Goal: Communication & Community: Answer question/provide support

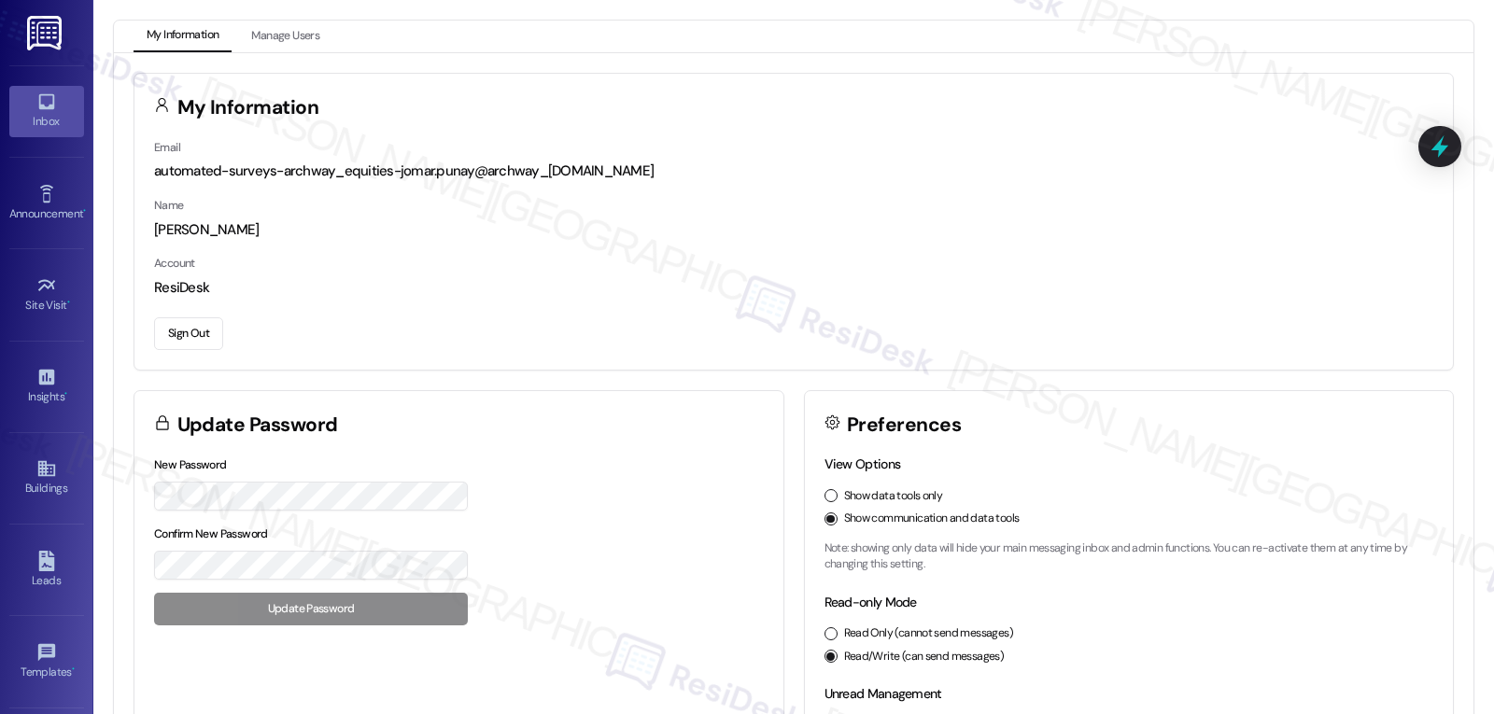
click at [64, 123] on div "Inbox" at bounding box center [46, 121] width 93 height 19
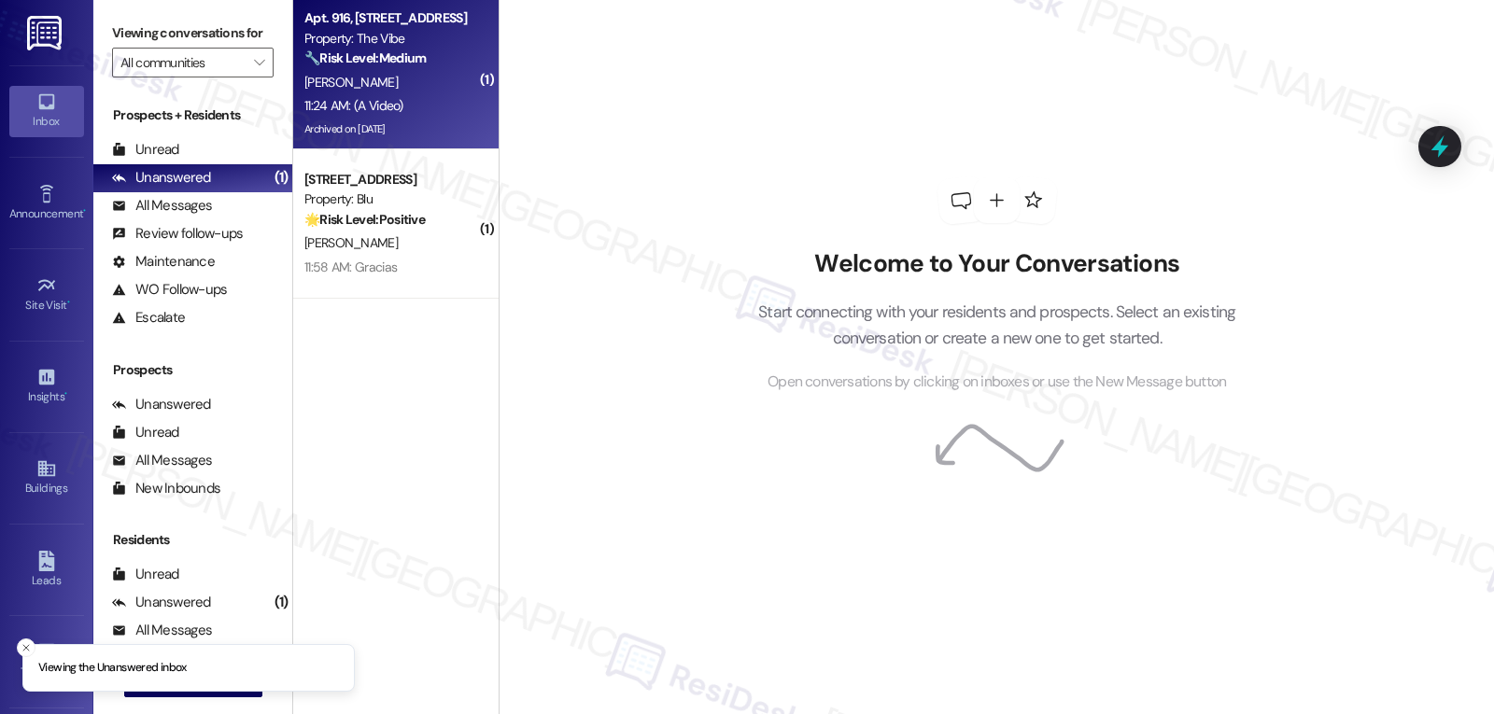
click at [355, 84] on div "[PERSON_NAME]" at bounding box center [391, 82] width 177 height 23
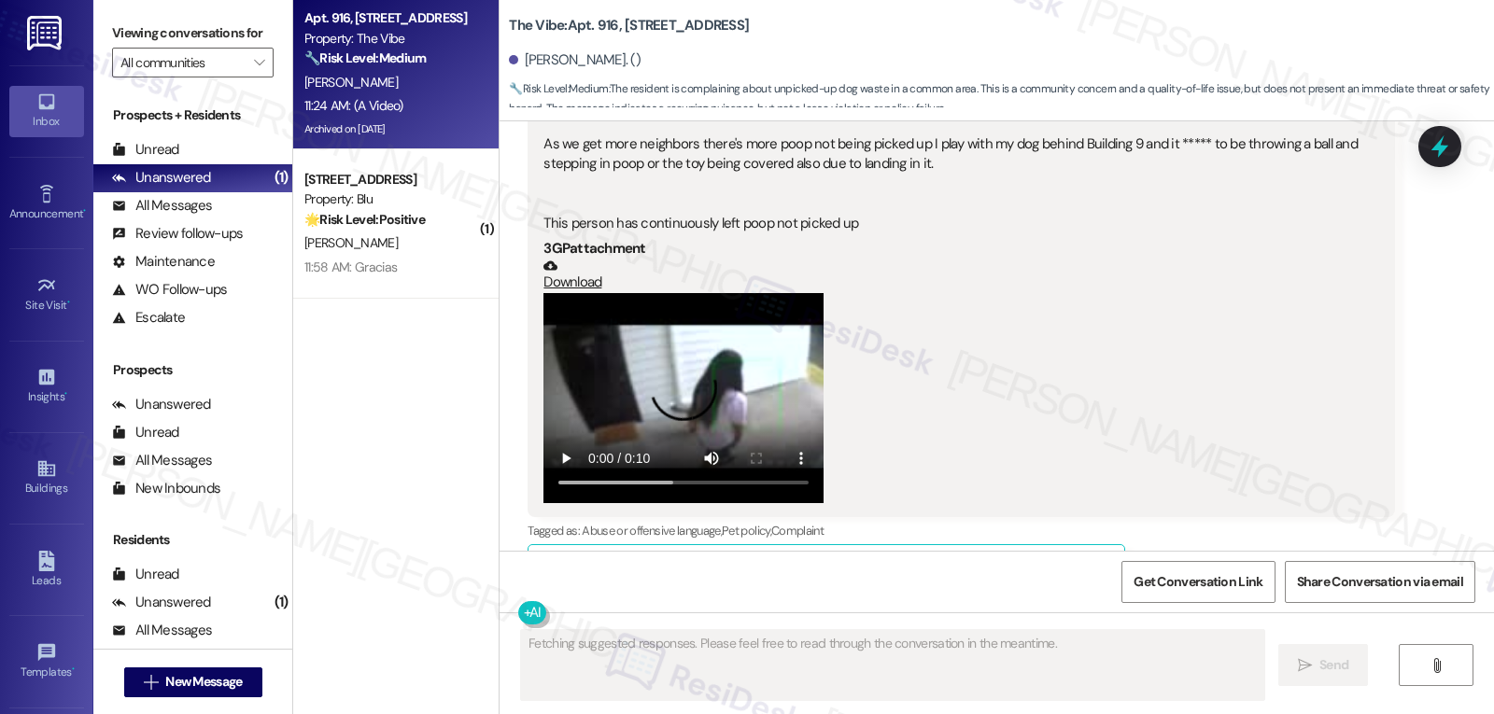
scroll to position [13936, 0]
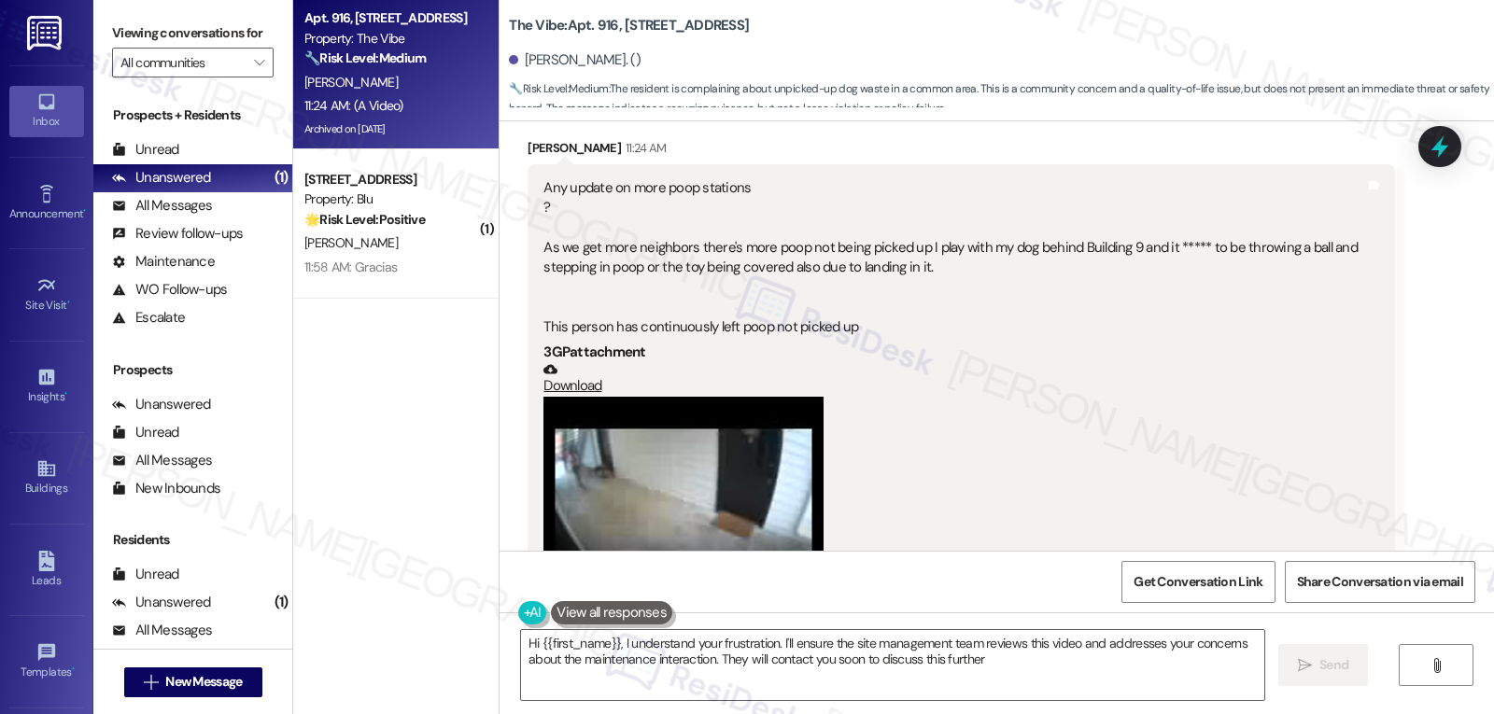
type textarea "Hi {{first_name}}, I understand your frustration. I'll ensure the site manageme…"
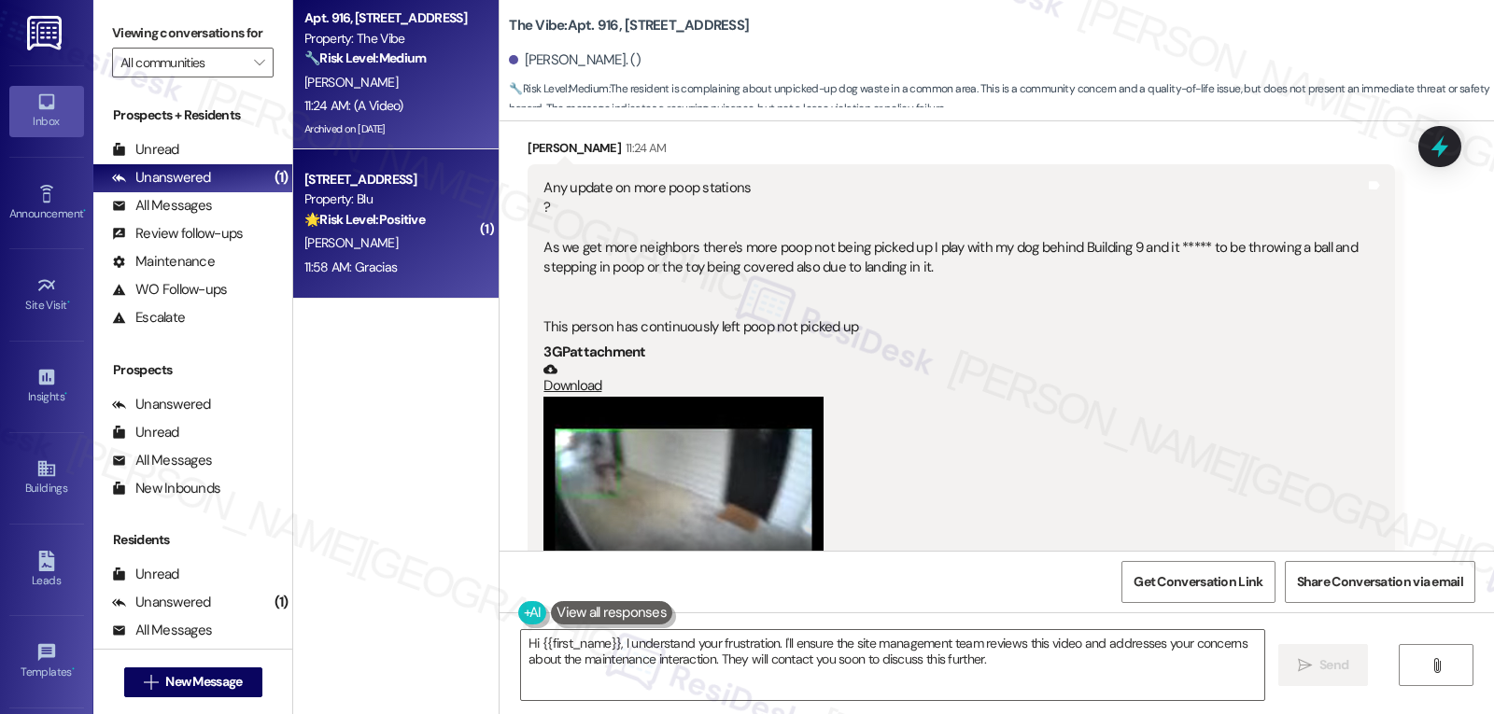
click at [355, 269] on div "11:58 AM: Gracias 11:58 AM: Gracias" at bounding box center [350, 267] width 92 height 17
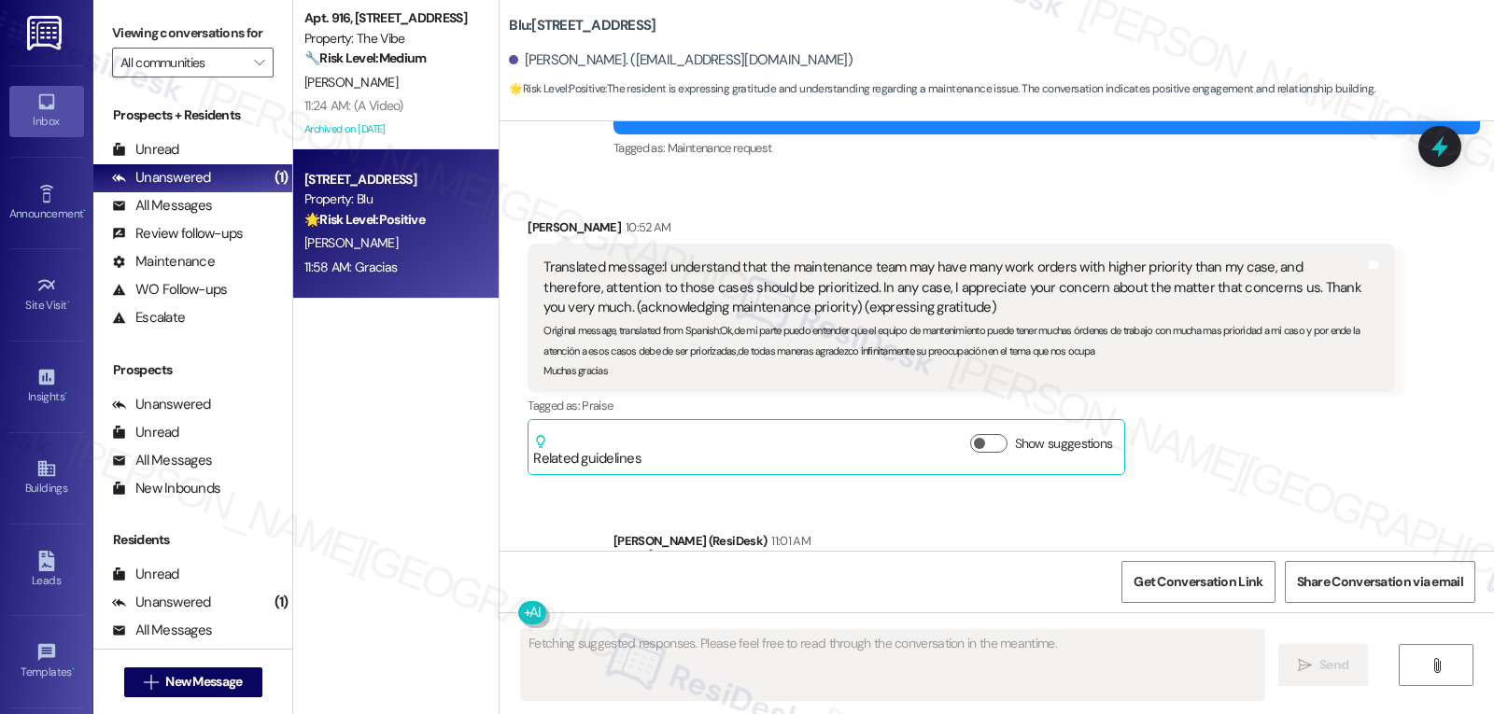
scroll to position [3515, 0]
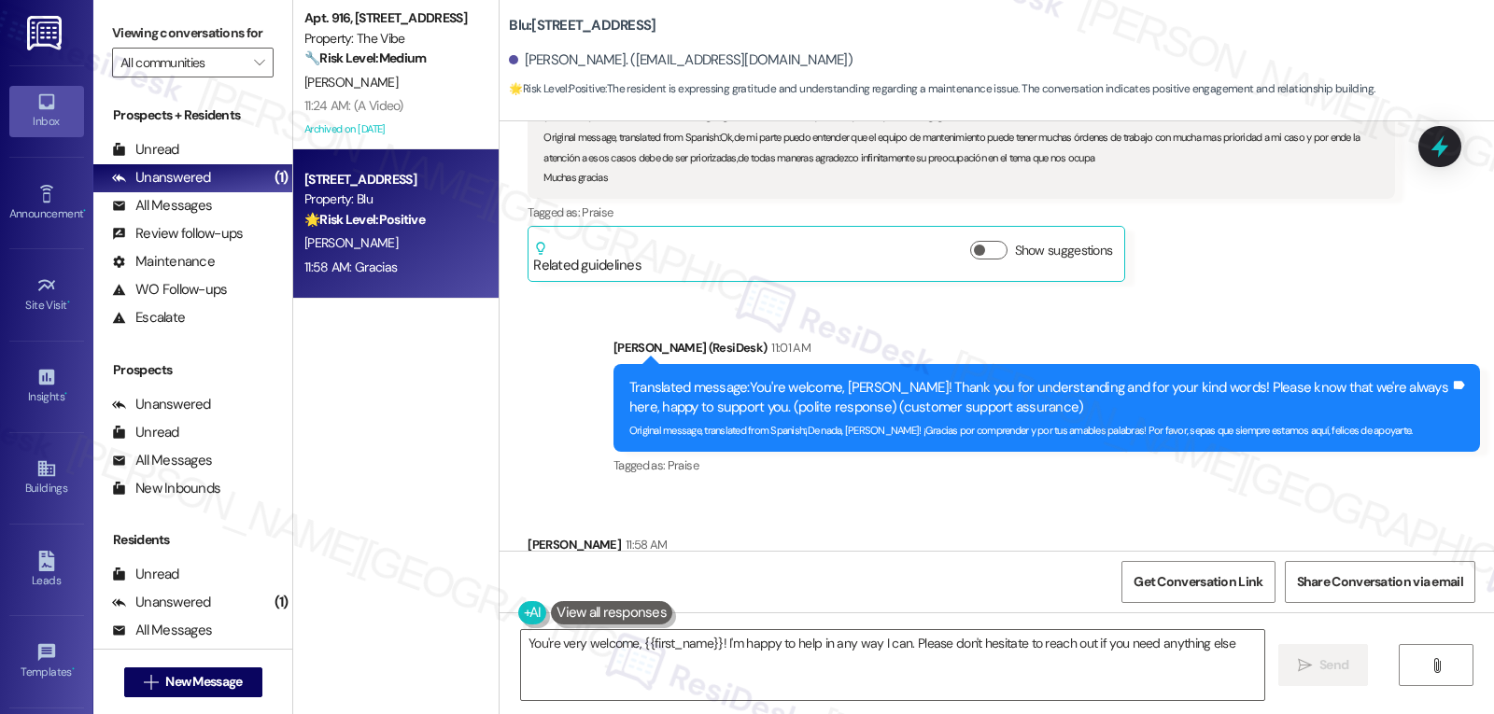
type textarea "You're very welcome, {{first_name}}! I'm happy to help in any way I can. Please…"
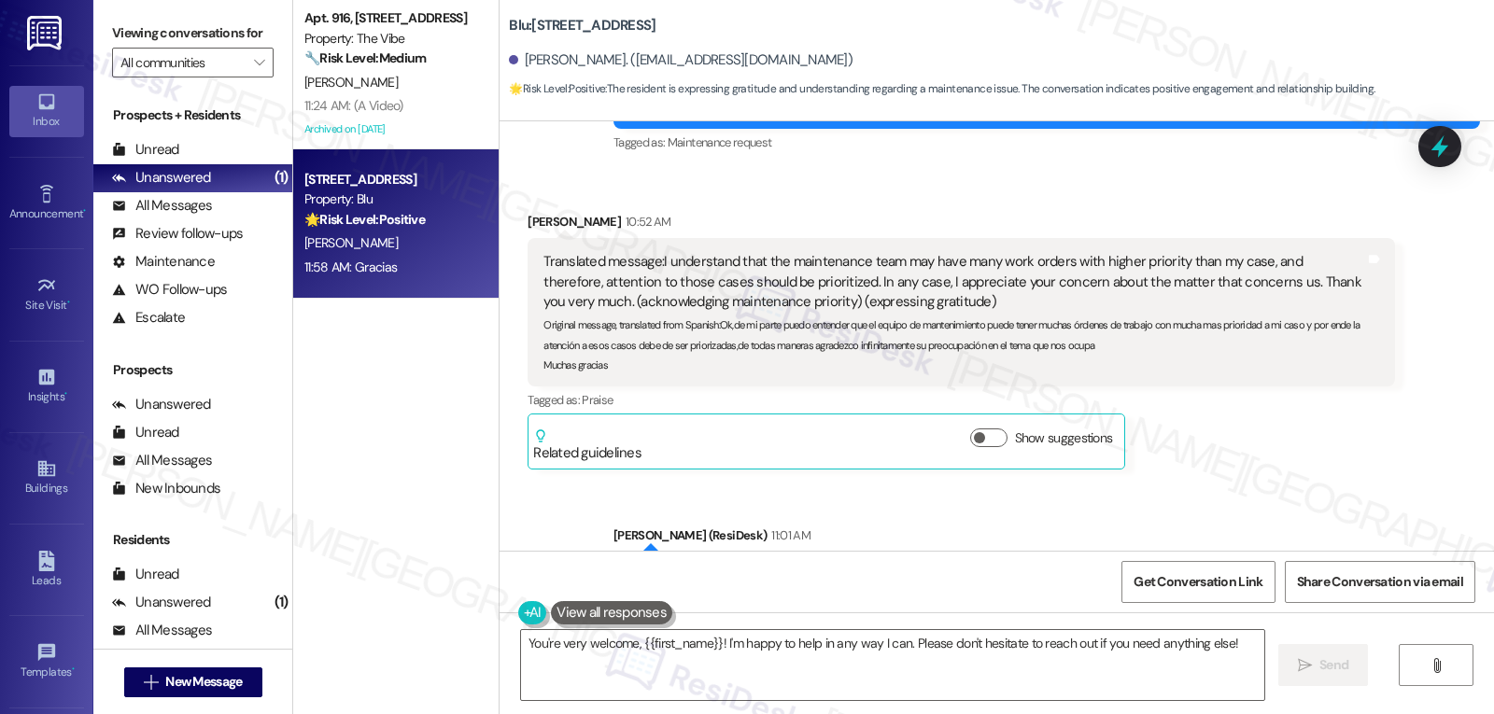
scroll to position [3516, 0]
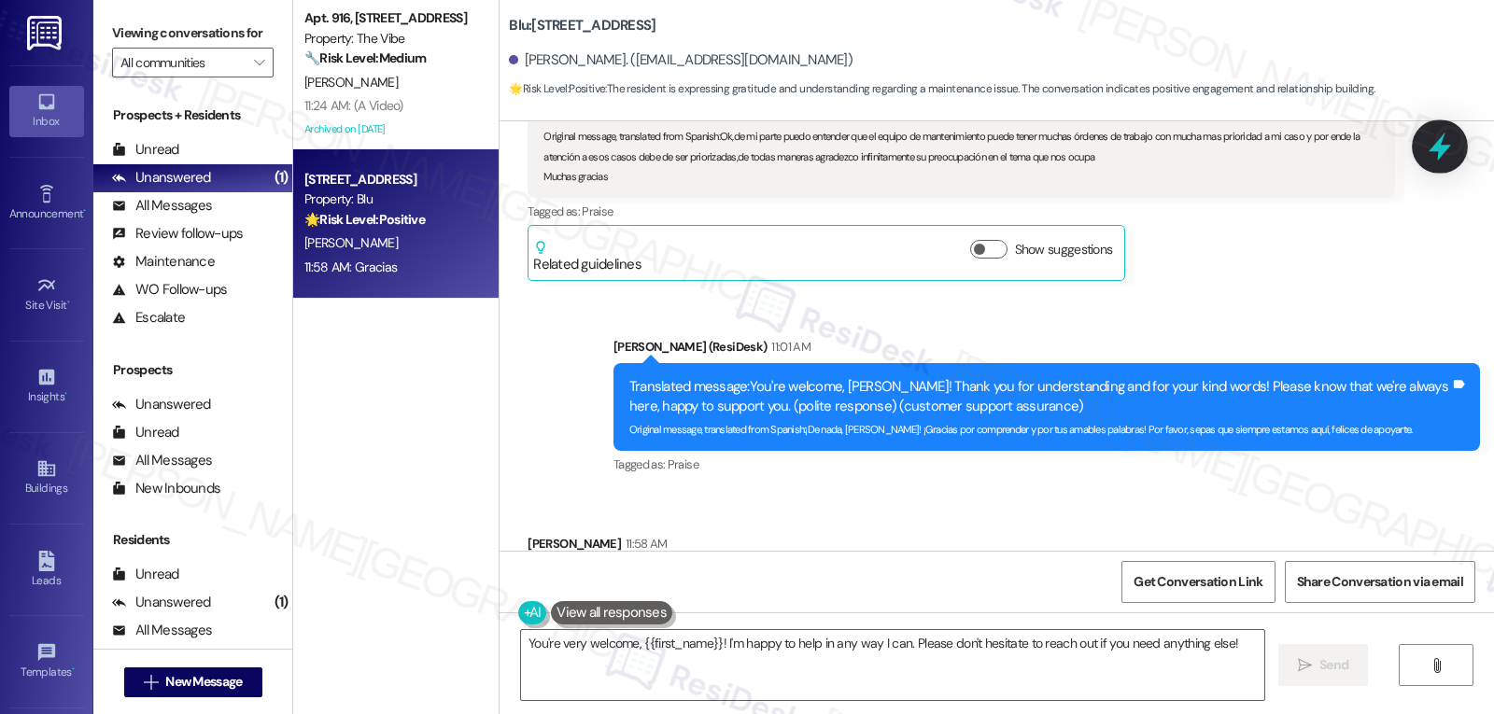
click at [1438, 150] on icon at bounding box center [1440, 147] width 22 height 29
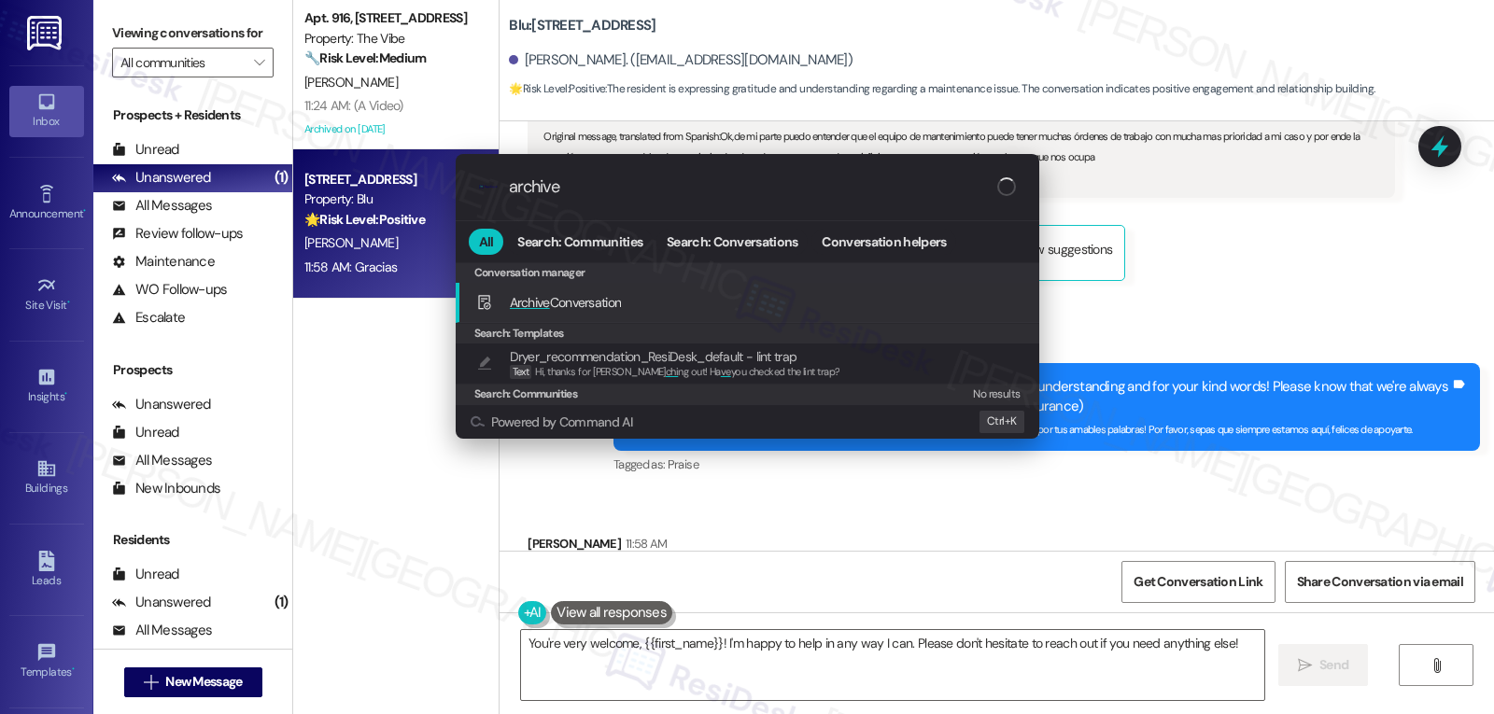
type input "archive"
click at [546, 299] on span "Archive" at bounding box center [530, 302] width 40 height 17
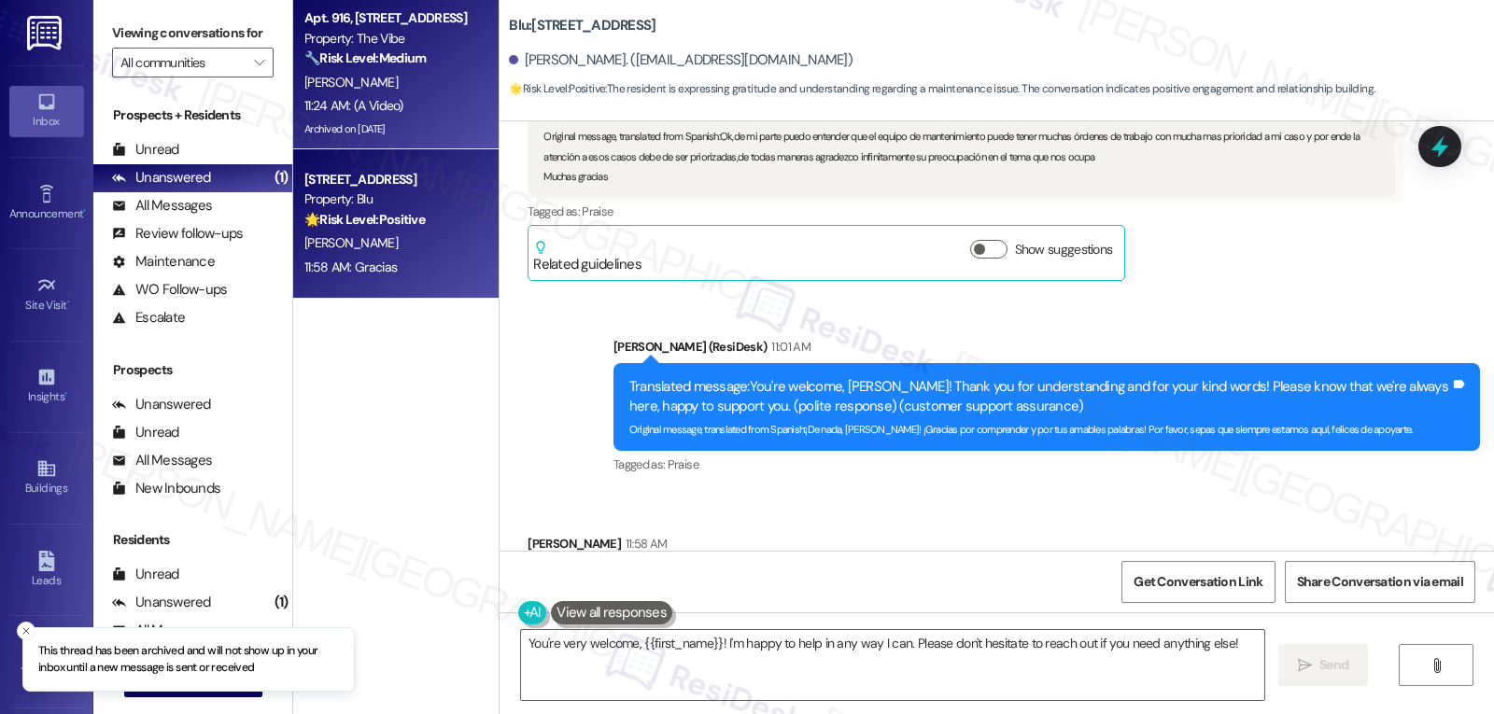
click at [417, 84] on div "[PERSON_NAME]" at bounding box center [391, 82] width 177 height 23
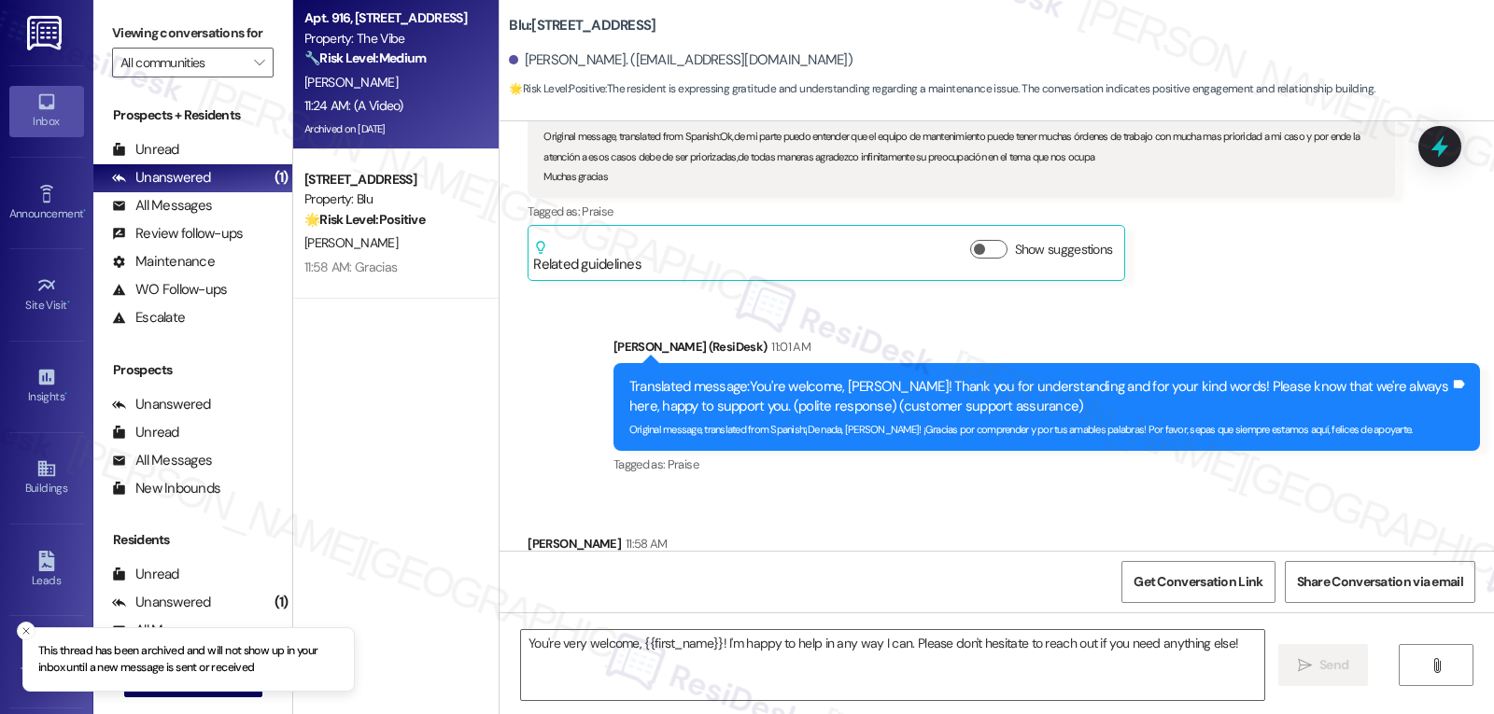
type textarea "Fetching suggested responses. Please feel free to read through the conversation…"
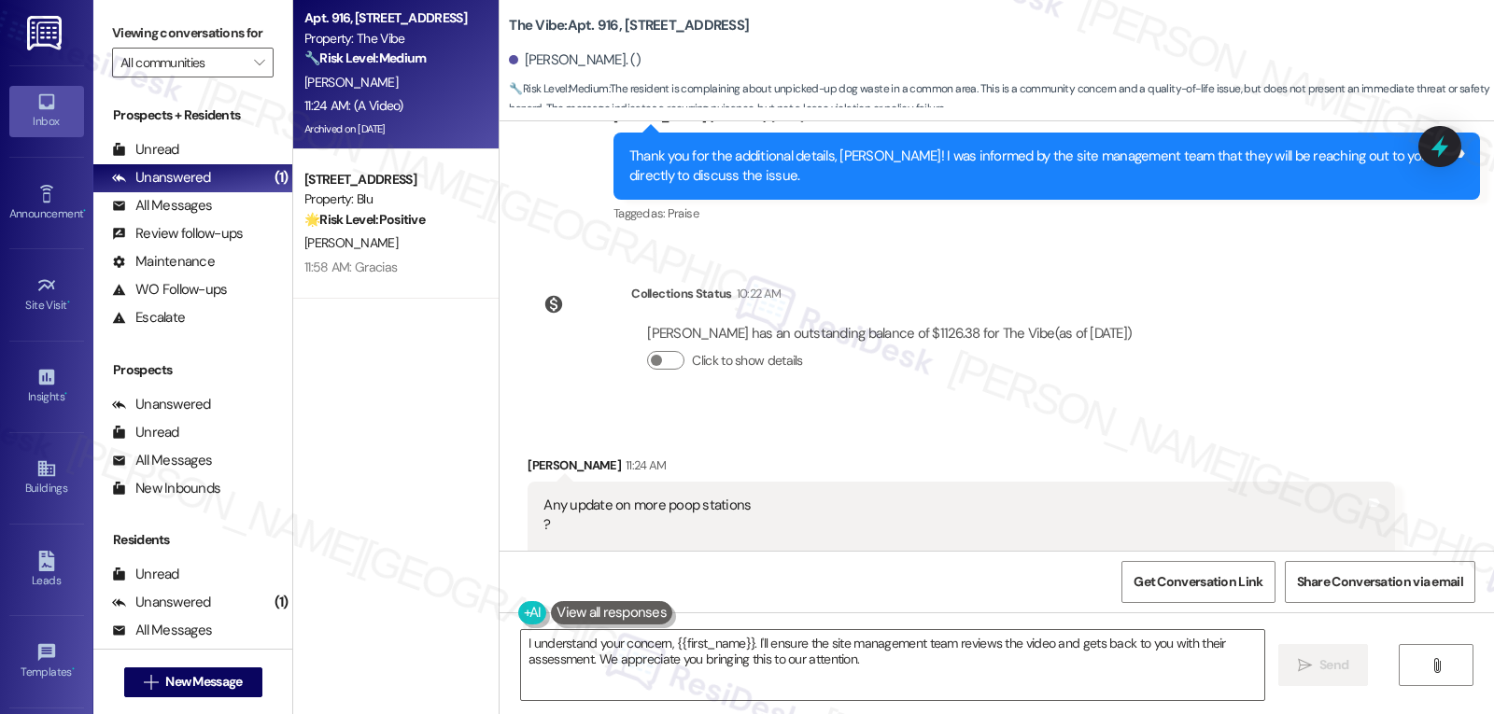
scroll to position [13748, 0]
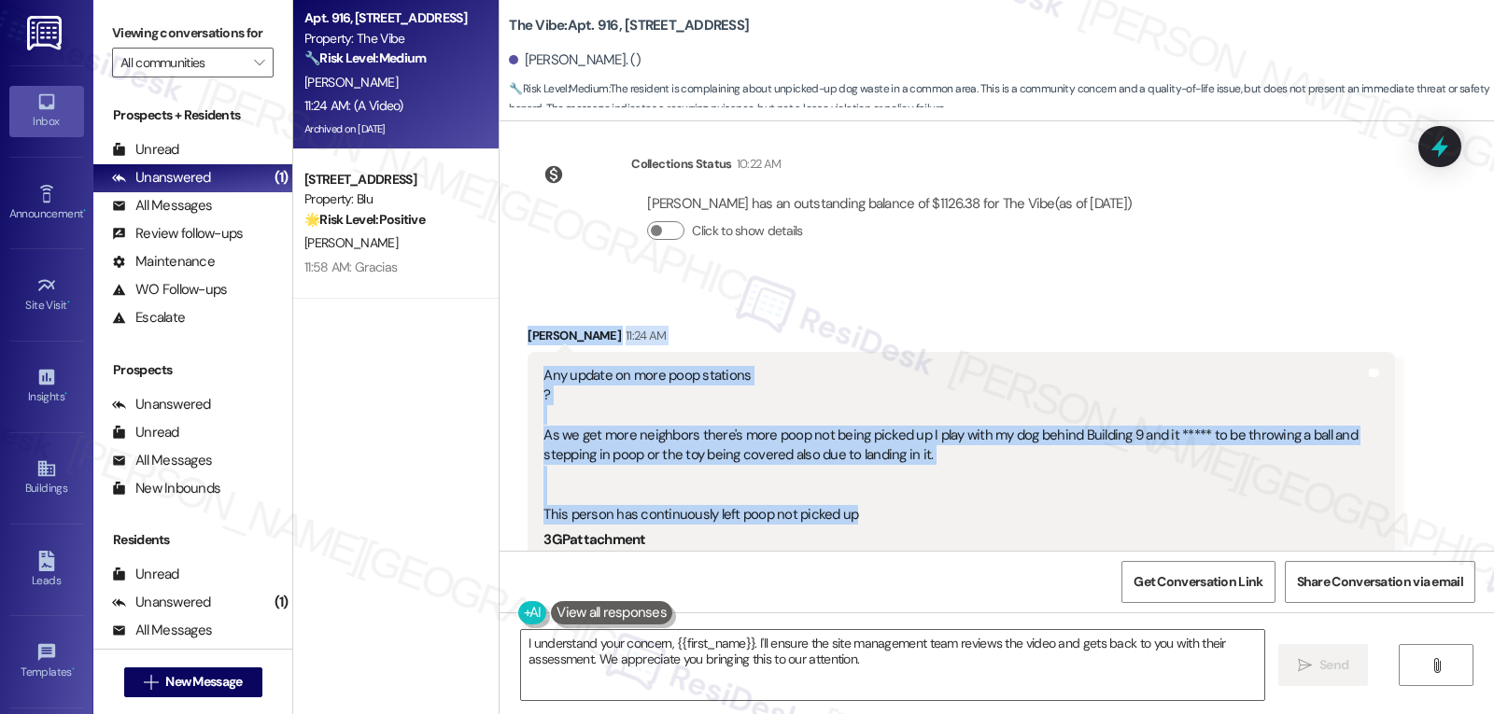
drag, startPoint x: 504, startPoint y: 256, endPoint x: 885, endPoint y: 441, distance: 423.5
copy div "Saby Sanchez 11:24 AM Any update on more poop stations ? As we get more neighbo…"
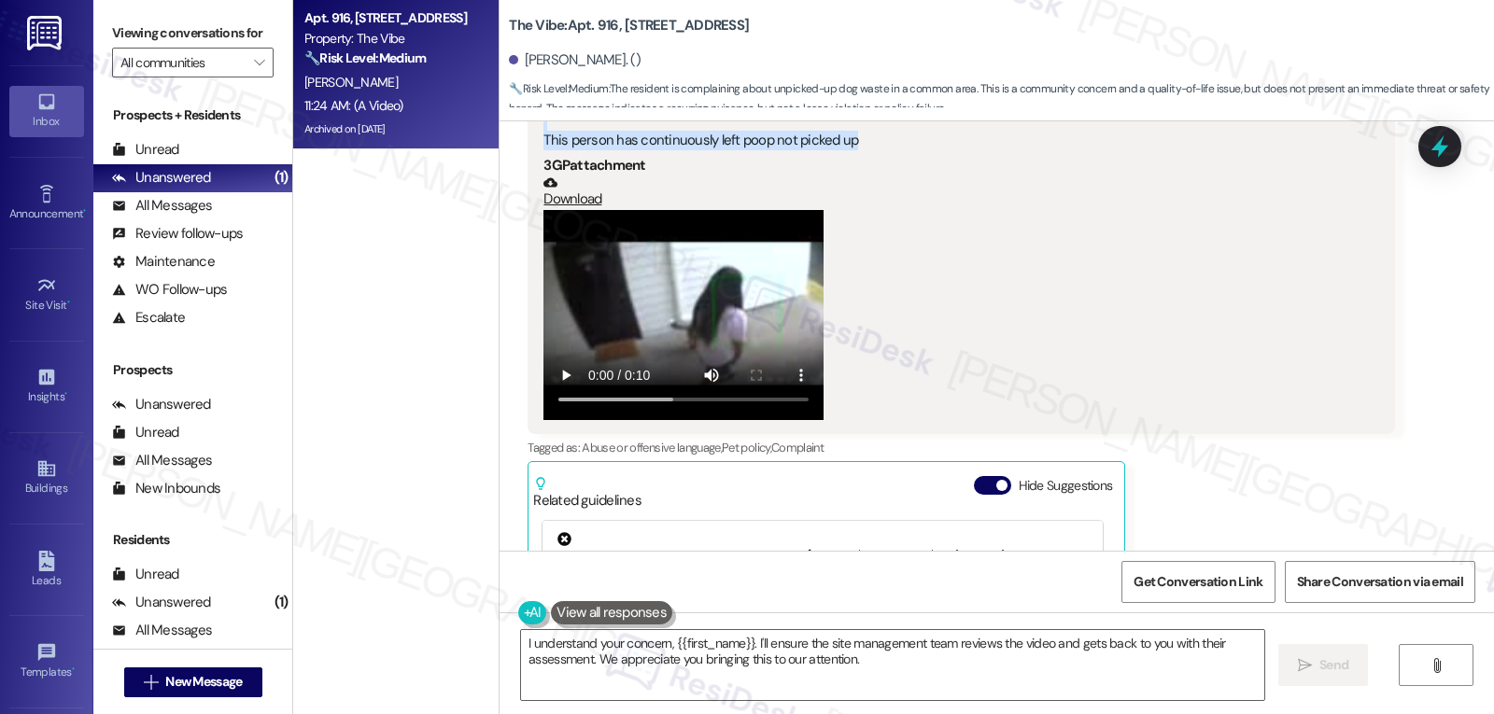
scroll to position [13936, 0]
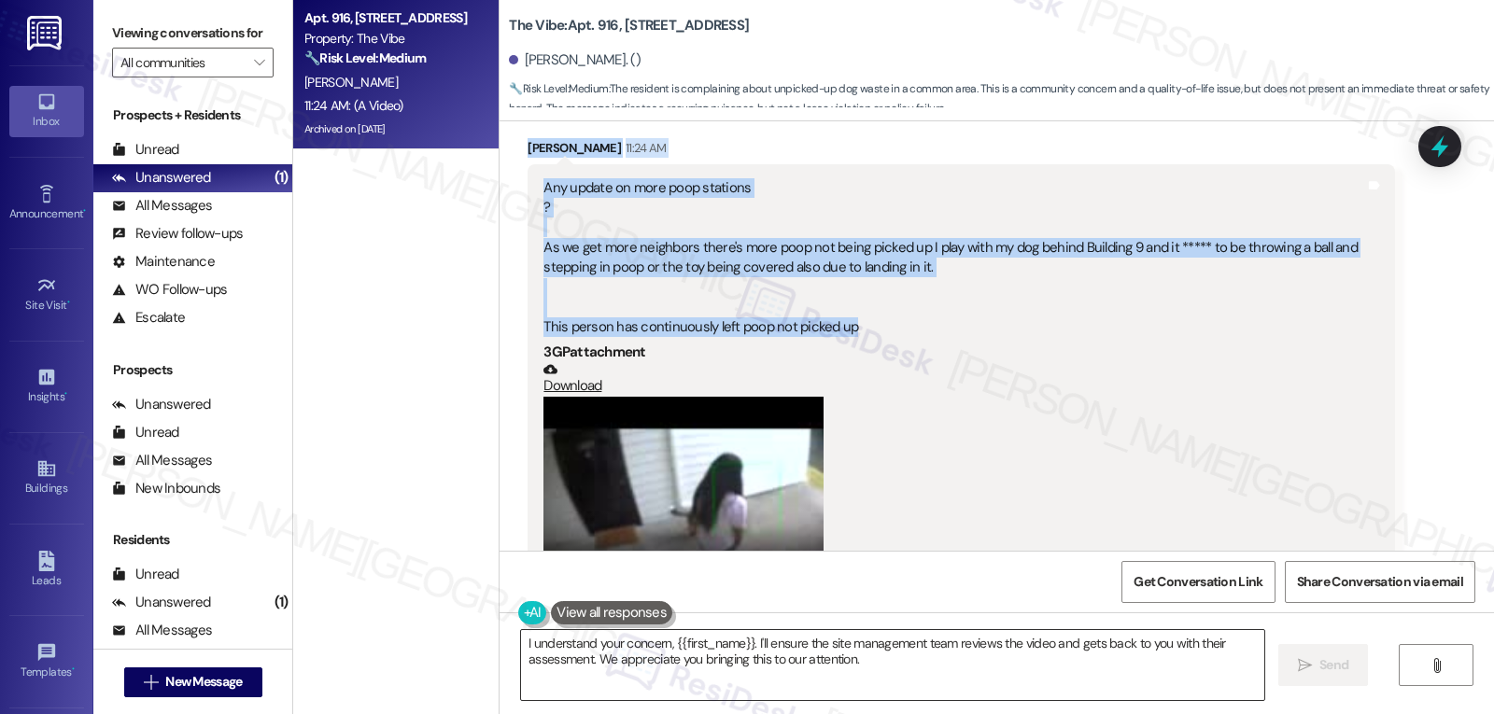
click at [809, 661] on textarea "I understand your concern, {{first_name}}. I'll ensure the site management team…" at bounding box center [892, 665] width 743 height 70
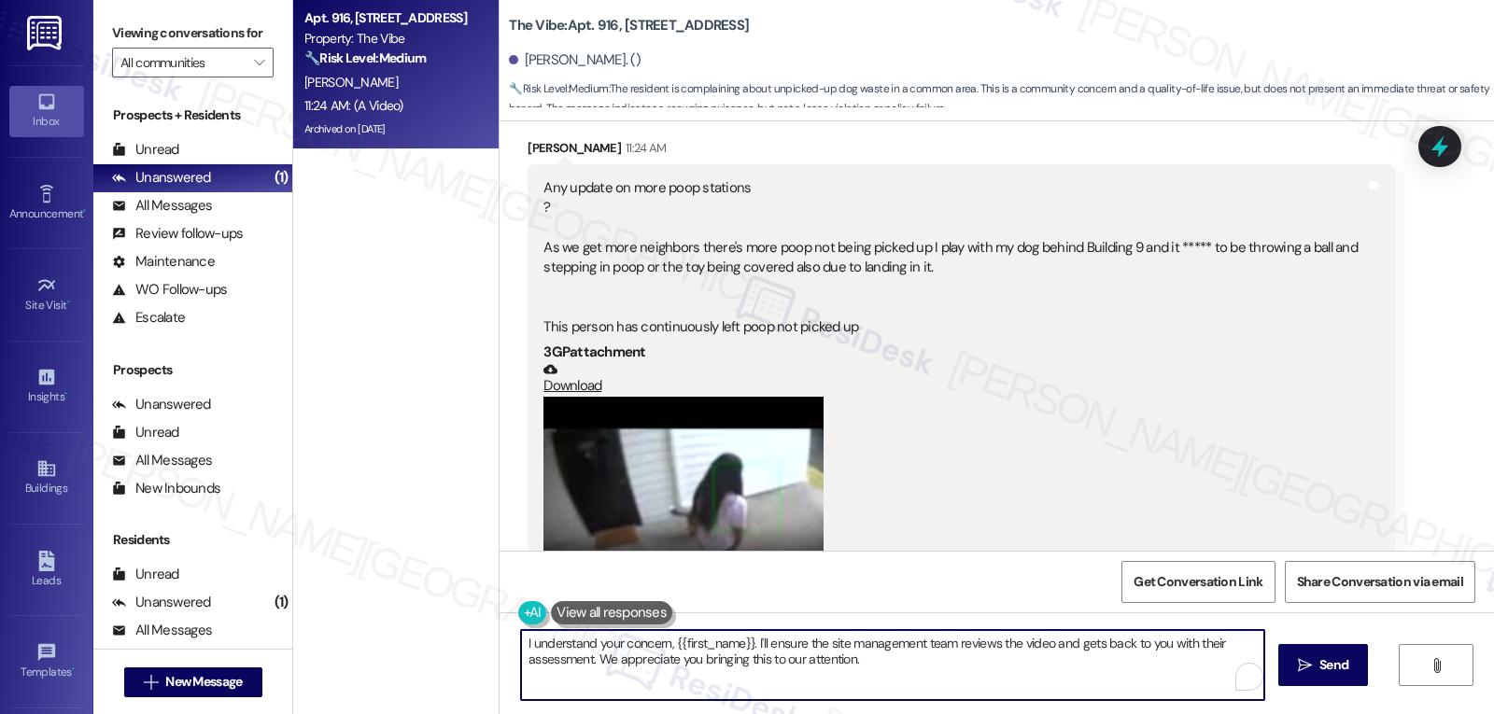
paste textarea "Hi Saby, thank you for sharing this with us. I’m really sorry to hear about the…"
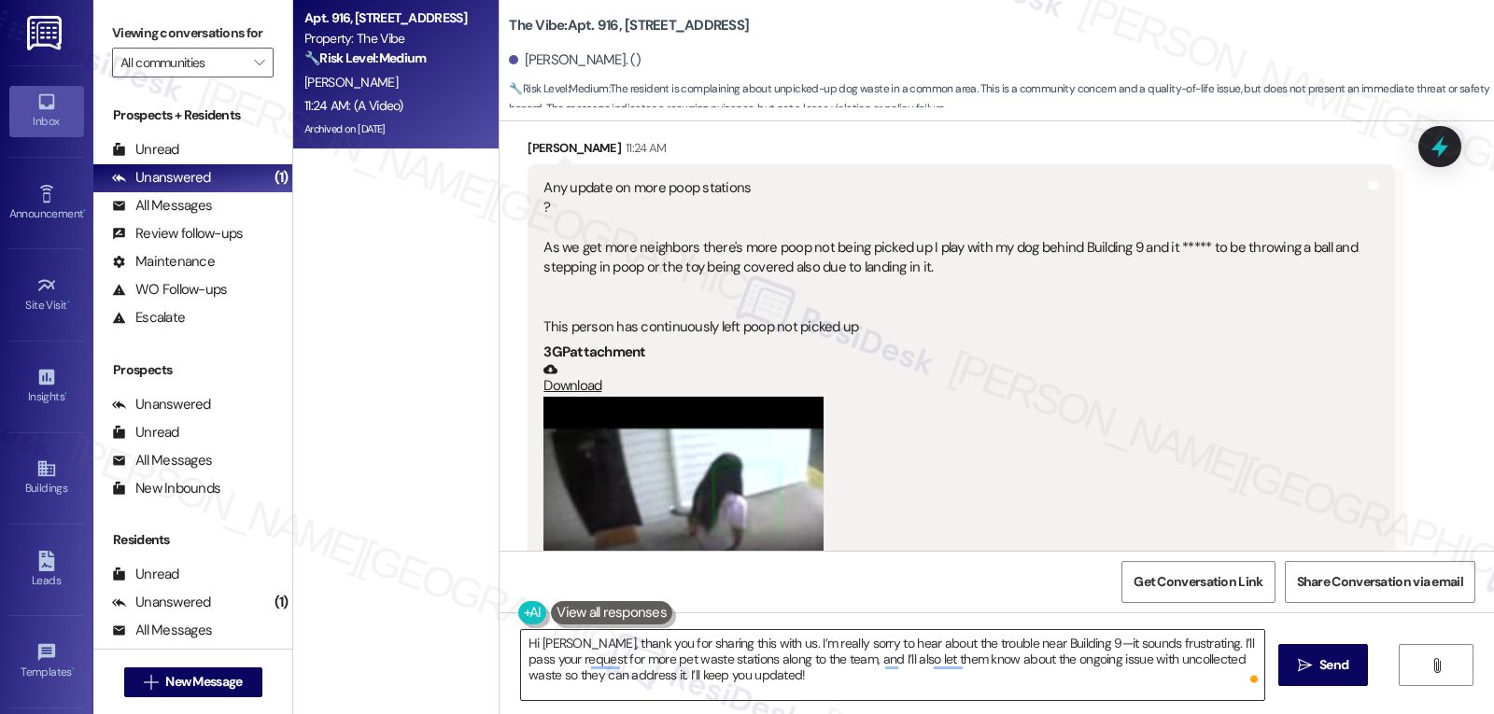
click at [806, 680] on textarea "Hi Saby, thank you for sharing this with us. I’m really sorry to hear about the…" at bounding box center [892, 665] width 743 height 70
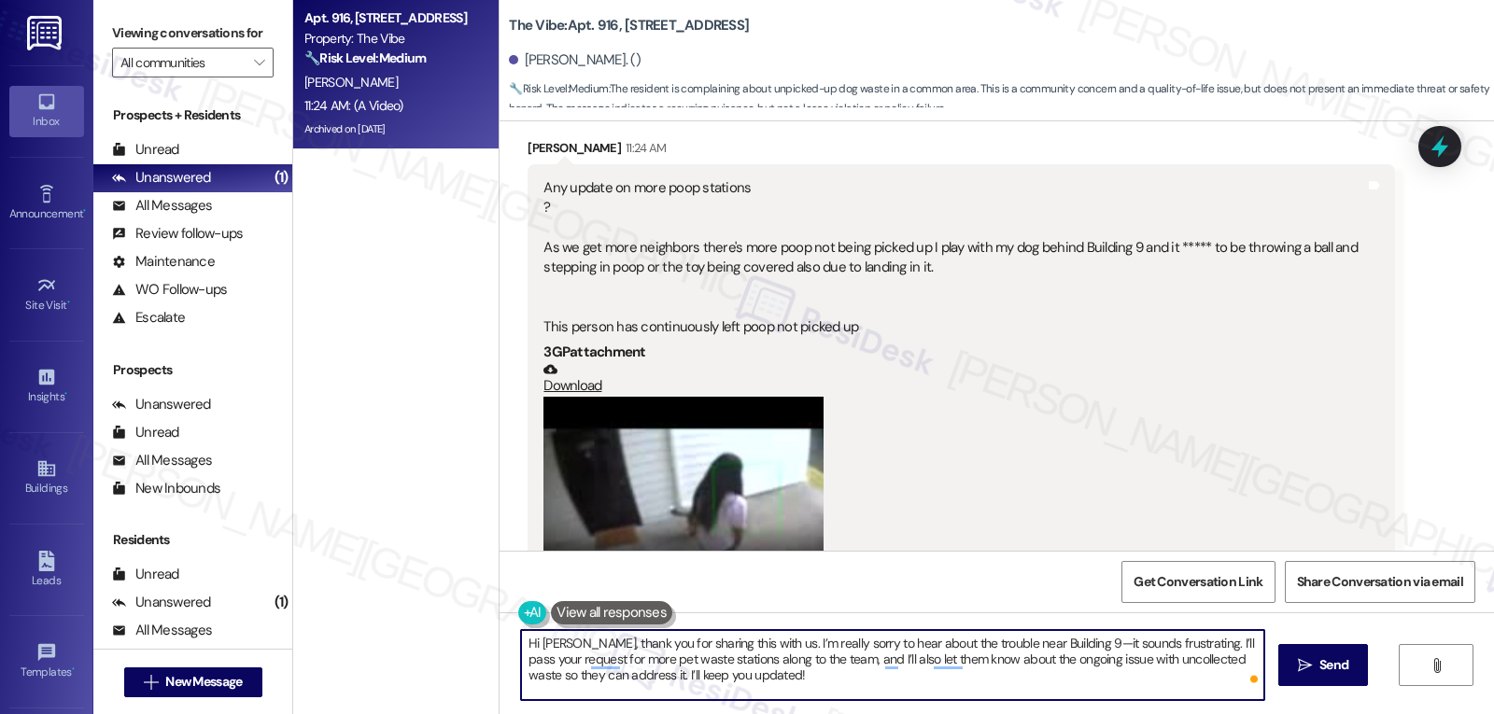
paste textarea "reaching out and for sharing your concerns. I’m really sorry you’ve been dealin…"
click at [1116, 650] on textarea "Hi Saby, thank you for reaching out and for sharing your concerns. I’m really s…" at bounding box center [892, 665] width 743 height 70
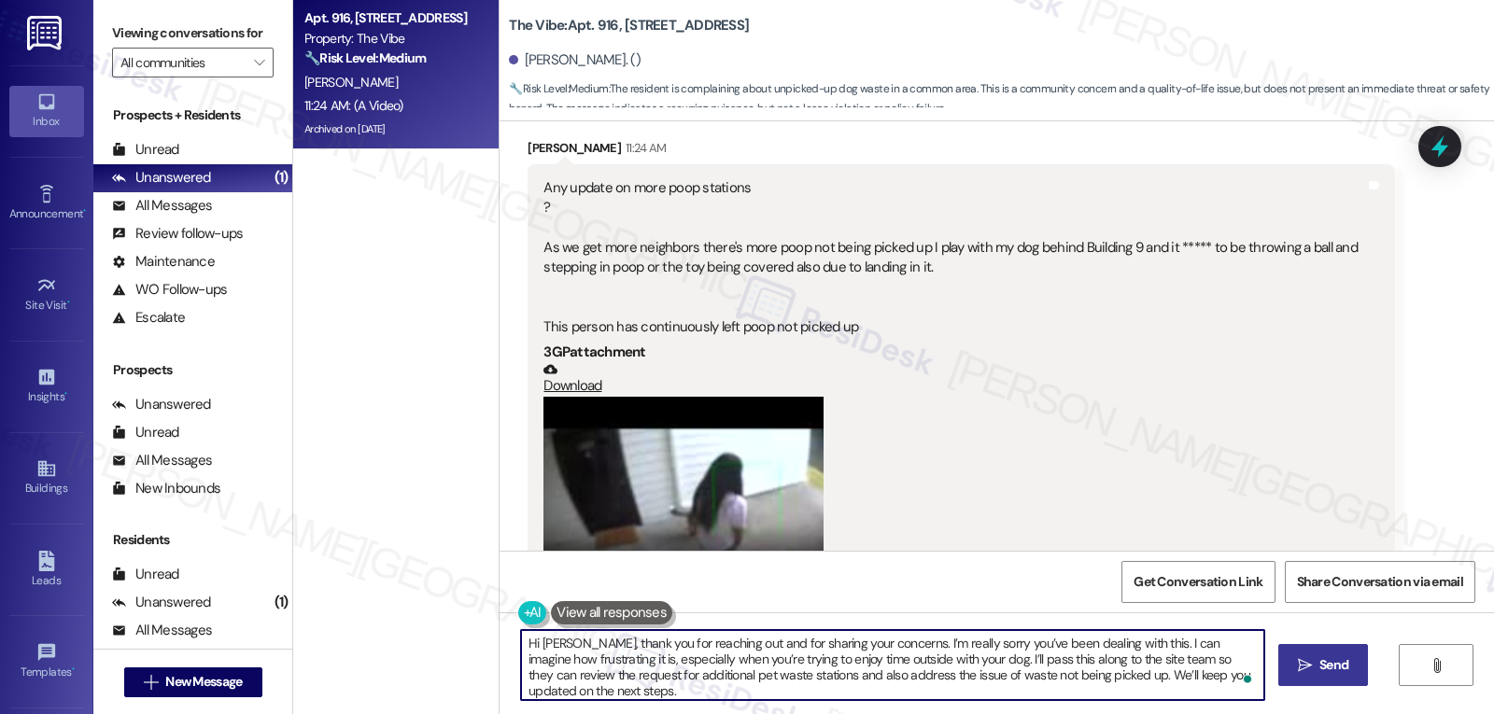
type textarea "Hi Saby, thank you for reaching out and for sharing your concerns. I’m really s…"
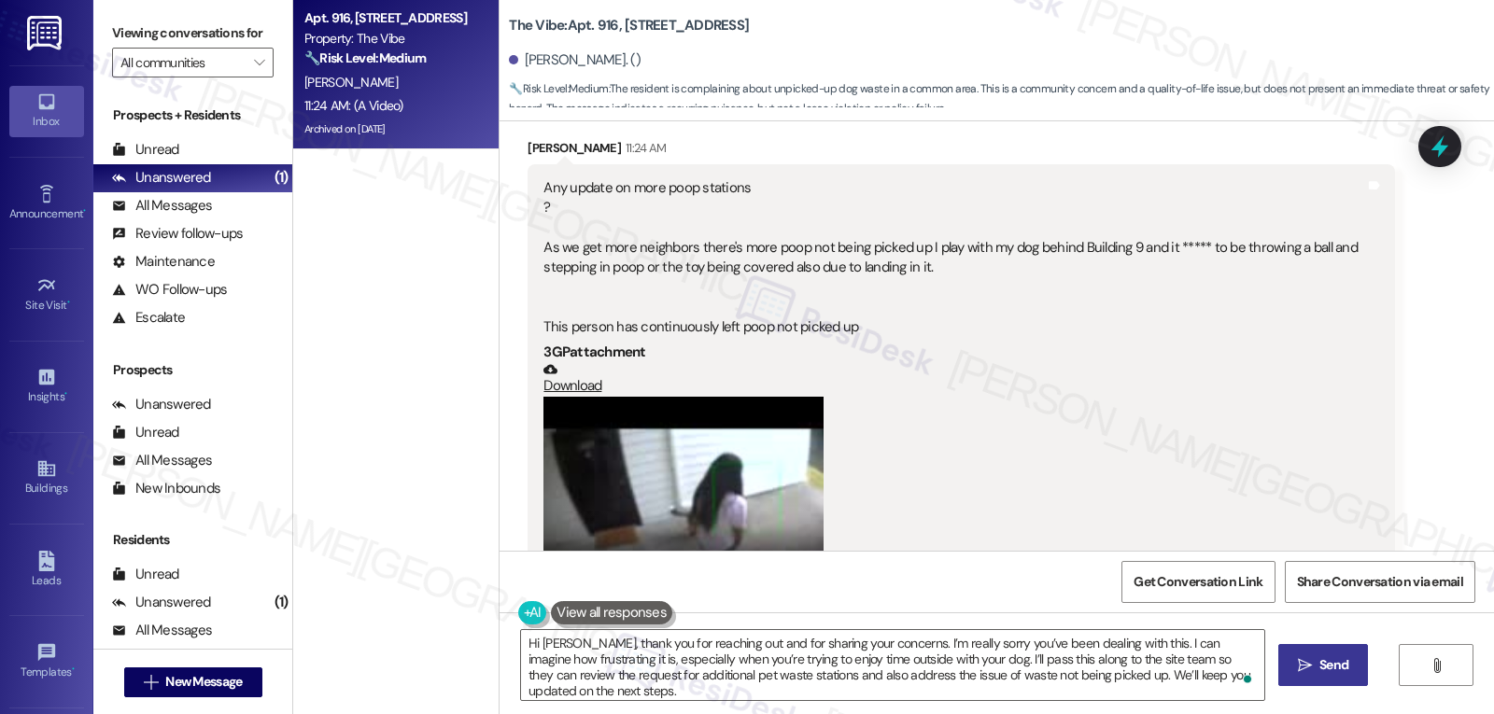
click at [1341, 660] on span "Send" at bounding box center [1334, 666] width 29 height 20
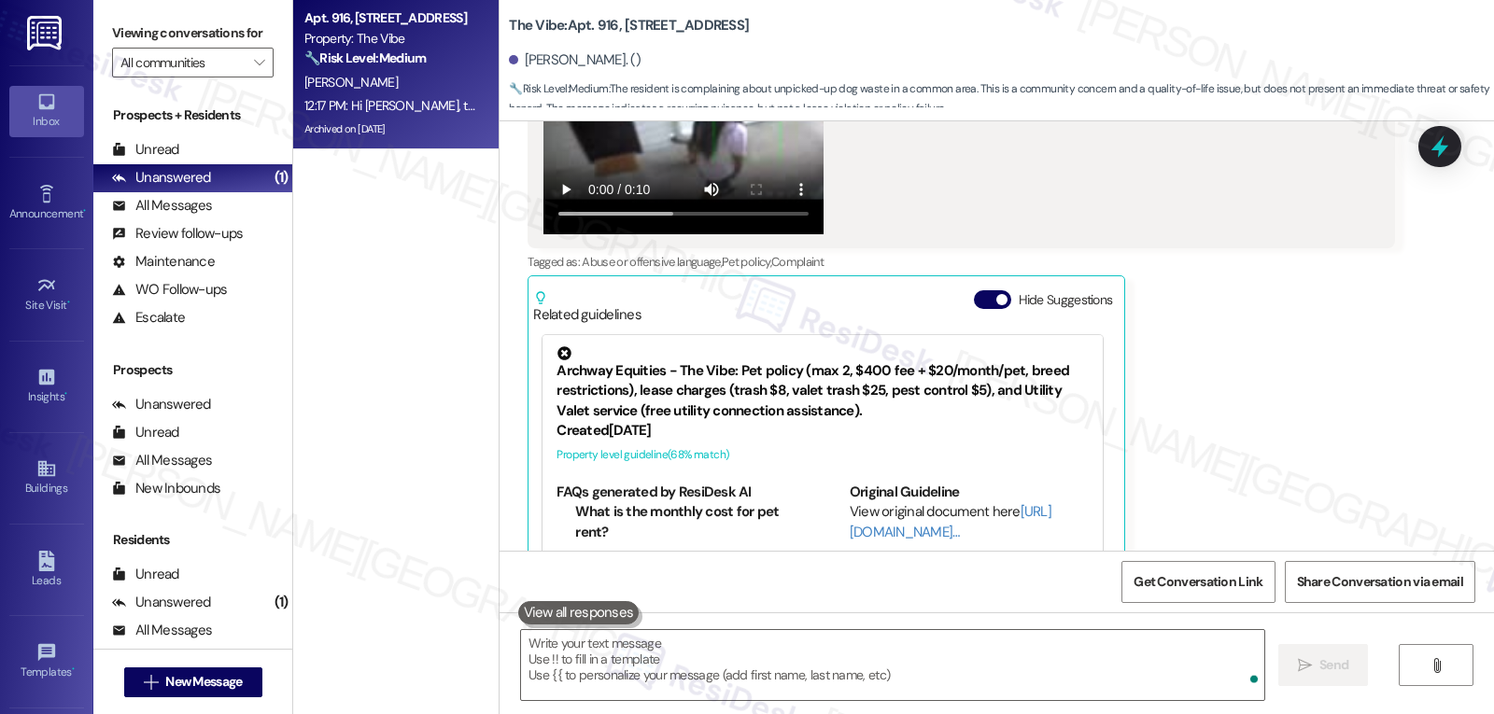
scroll to position [14479, 0]
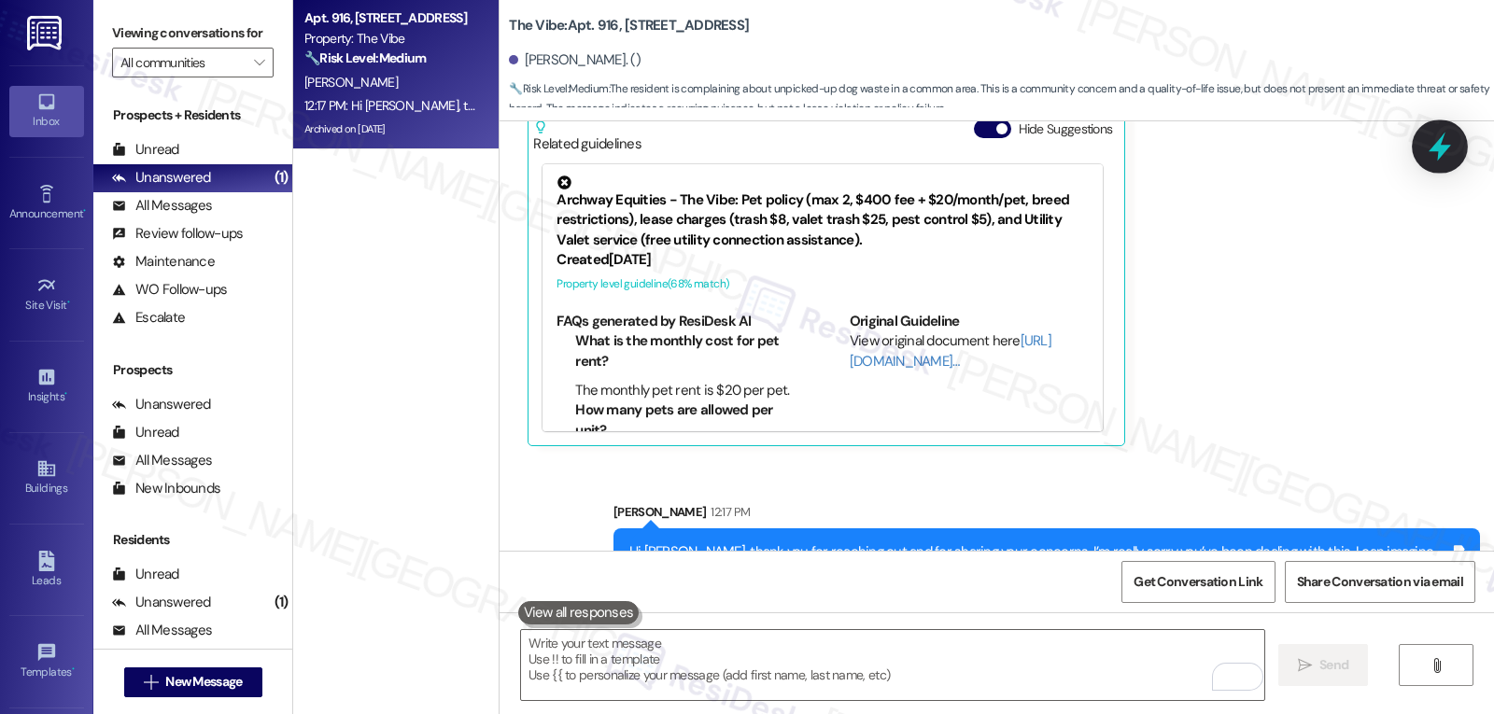
click at [1426, 148] on div at bounding box center [1440, 146] width 56 height 53
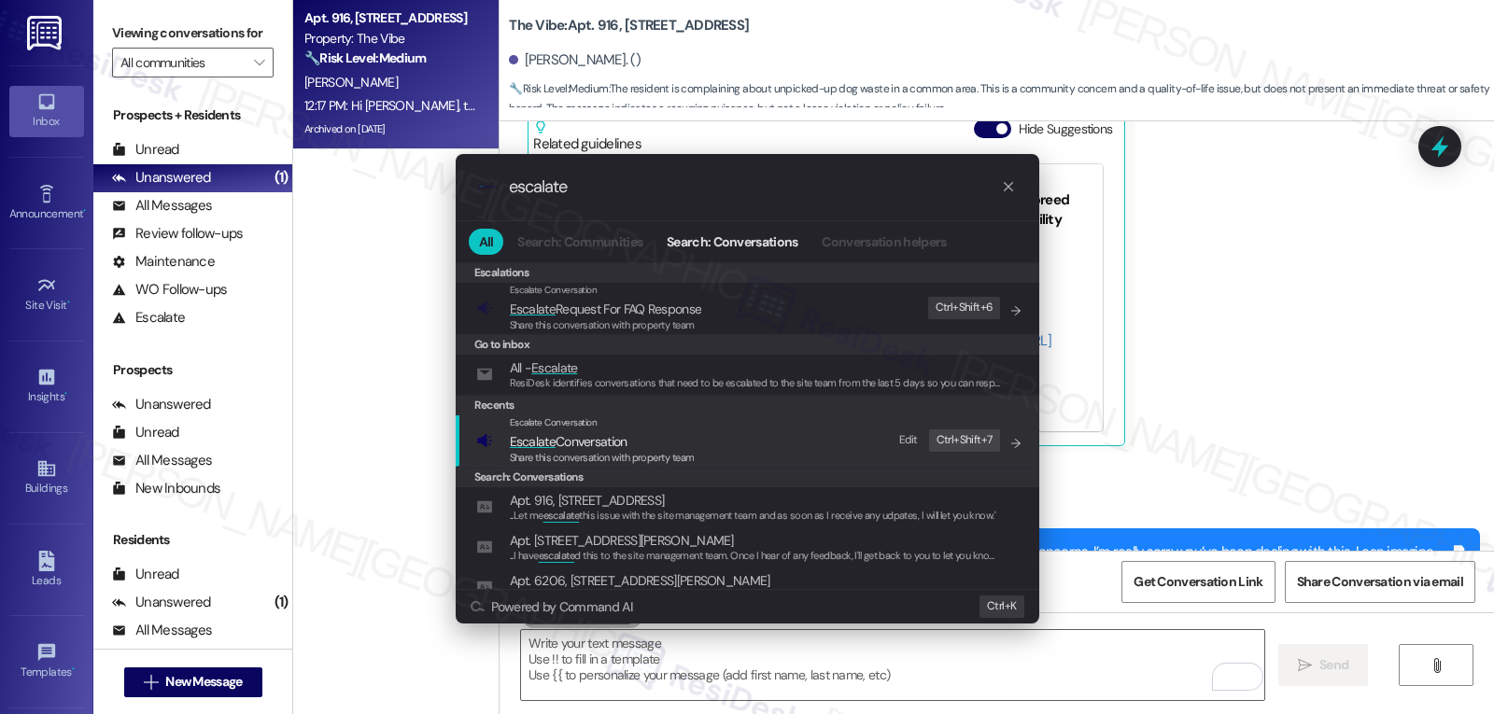
type input "escalate"
click at [558, 453] on span "Share this conversation with property team" at bounding box center [602, 457] width 185 height 13
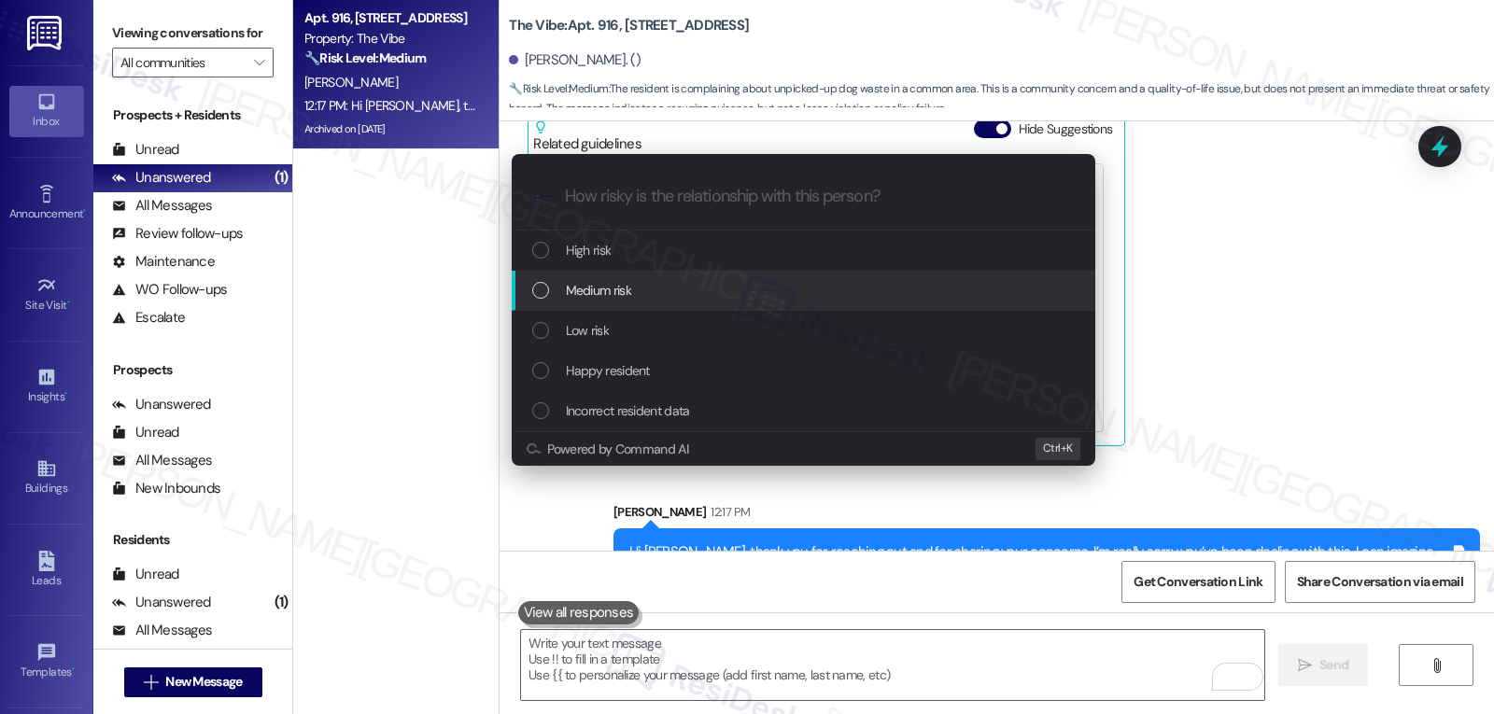
click at [639, 291] on div "Medium risk" at bounding box center [805, 290] width 546 height 21
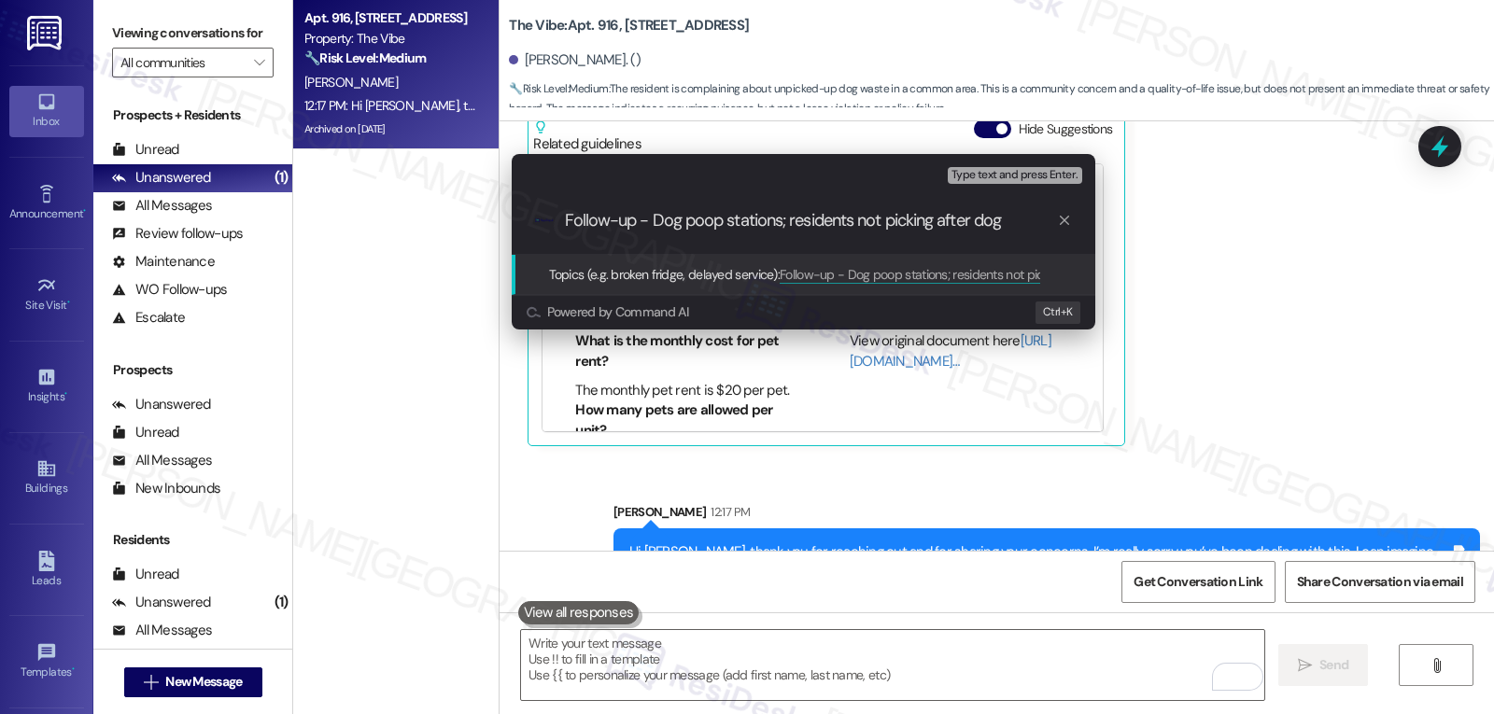
type input "Follow-up - Dog poop stations; residents not picking after dogs"
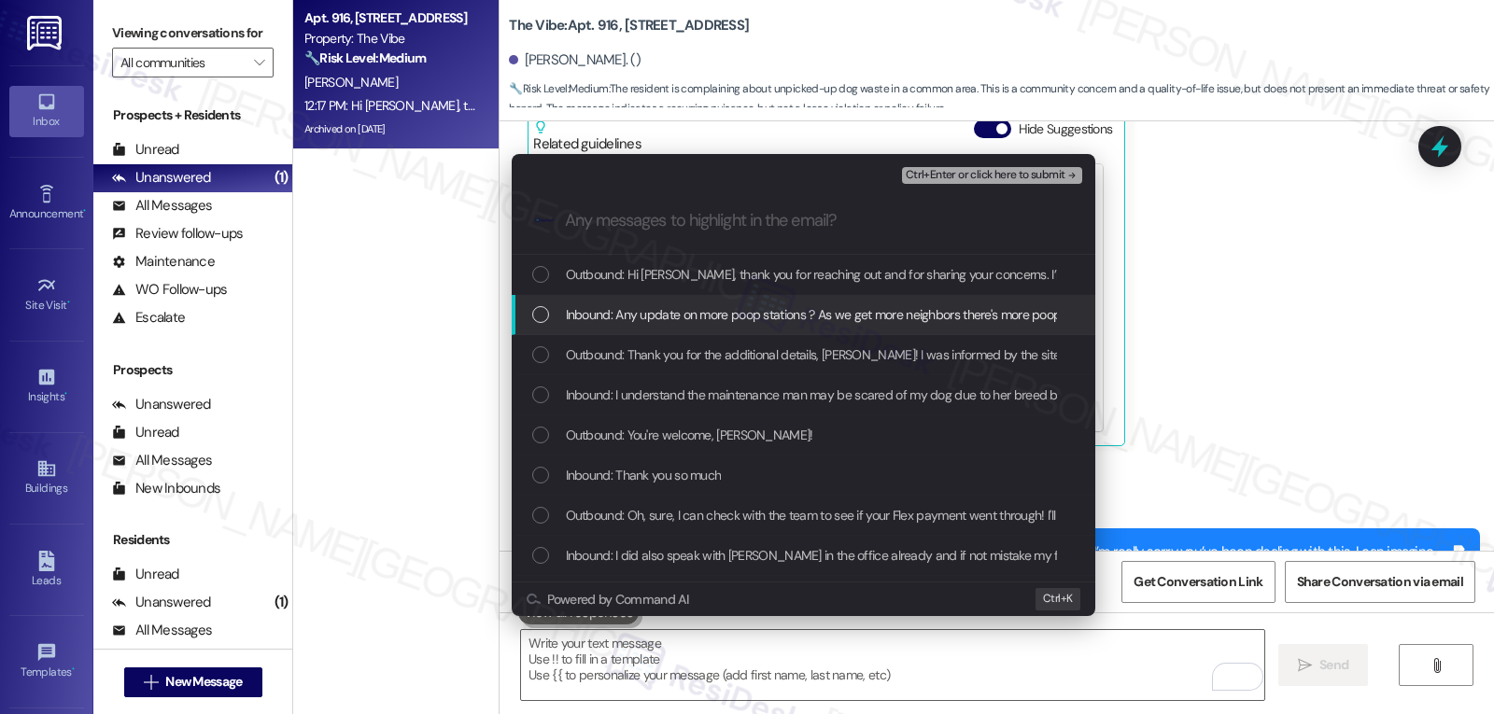
click at [524, 309] on div "Inbound: Any update on more poop stations ? As we get more neighbors there's mo…" at bounding box center [804, 315] width 584 height 40
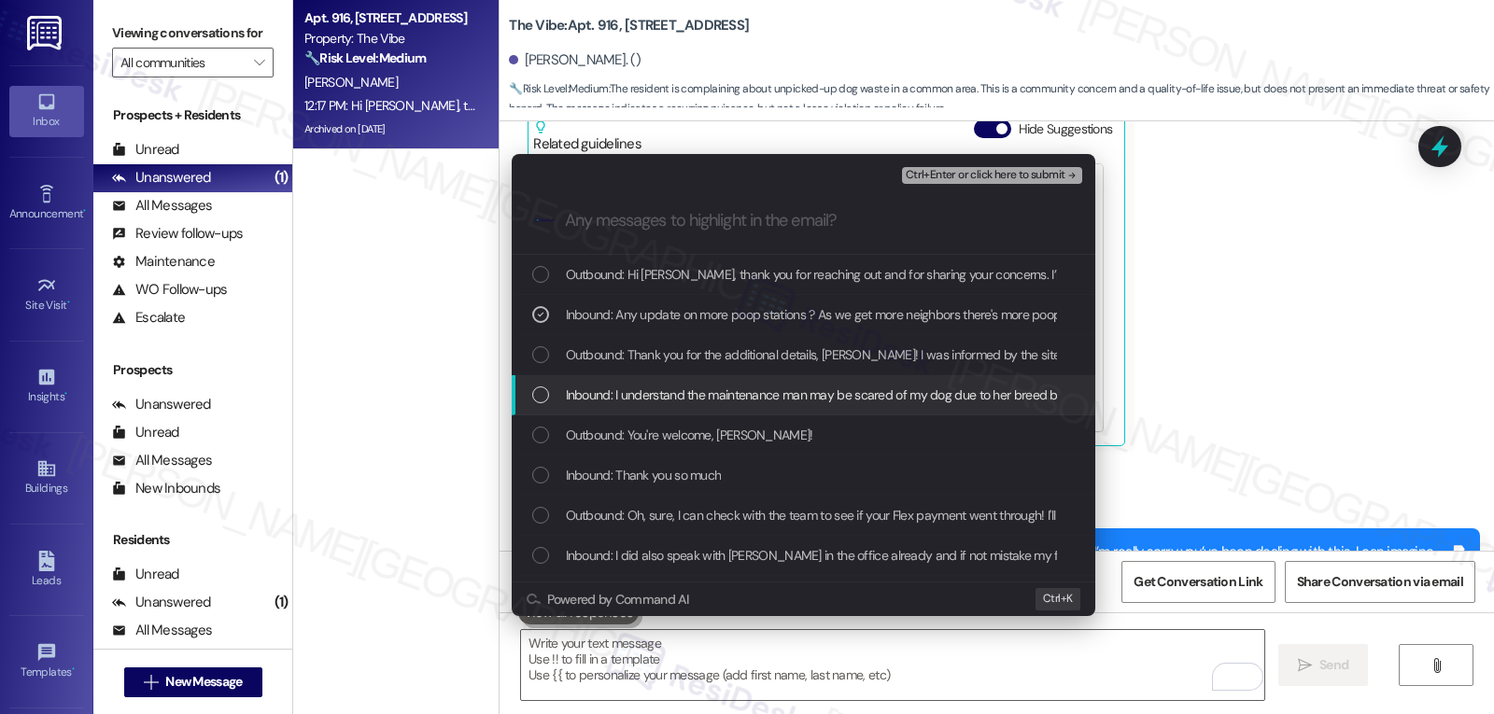
click at [543, 403] on div "List of options" at bounding box center [540, 395] width 17 height 17
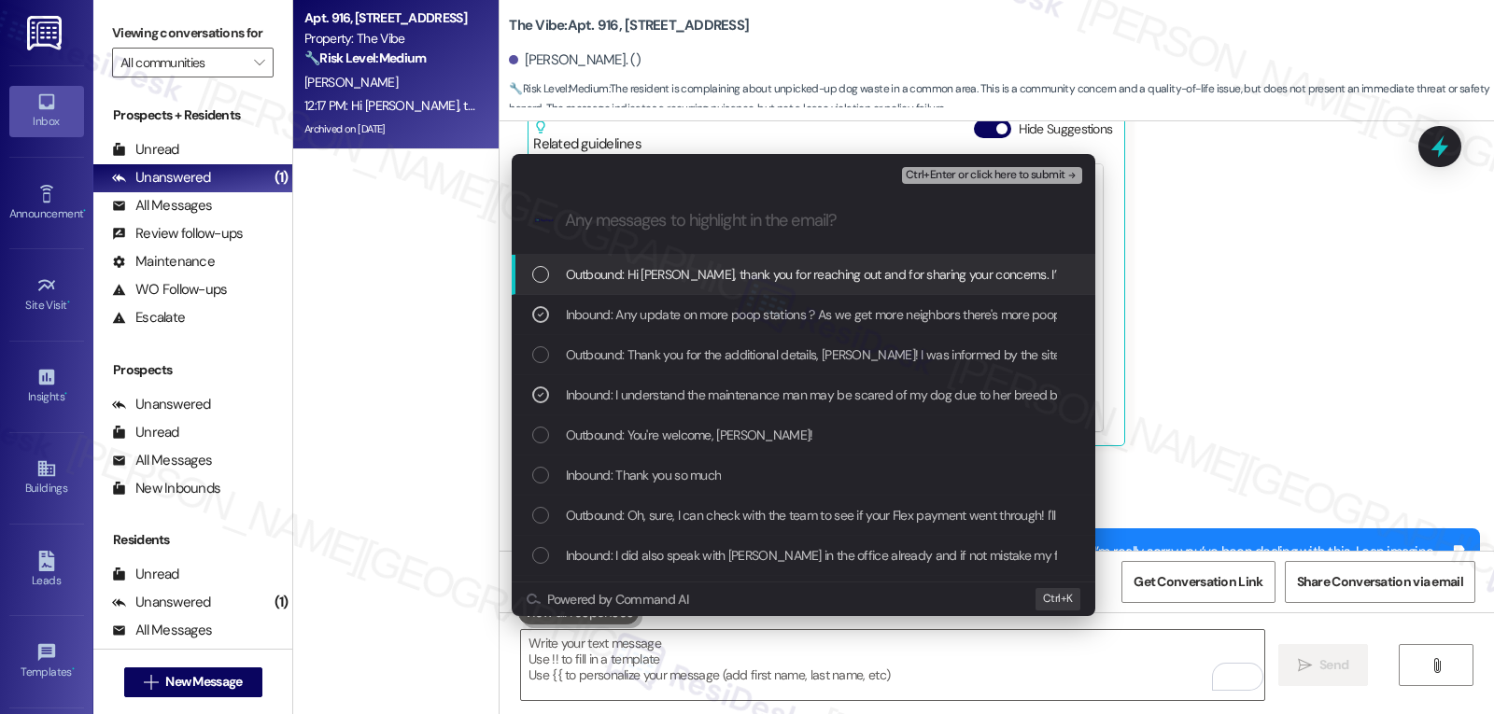
click at [1040, 178] on span "Ctrl+Enter or click here to submit" at bounding box center [986, 175] width 160 height 13
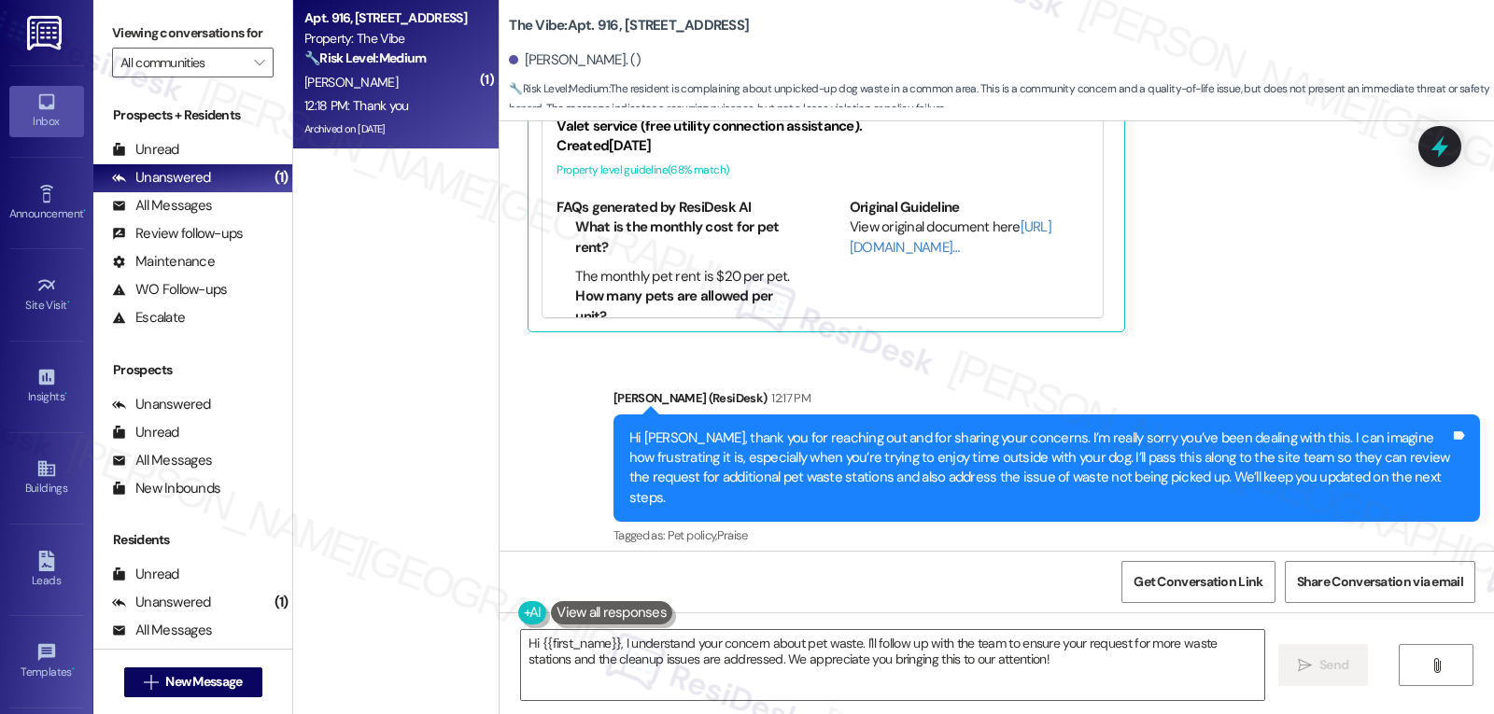
scroll to position [14636, 0]
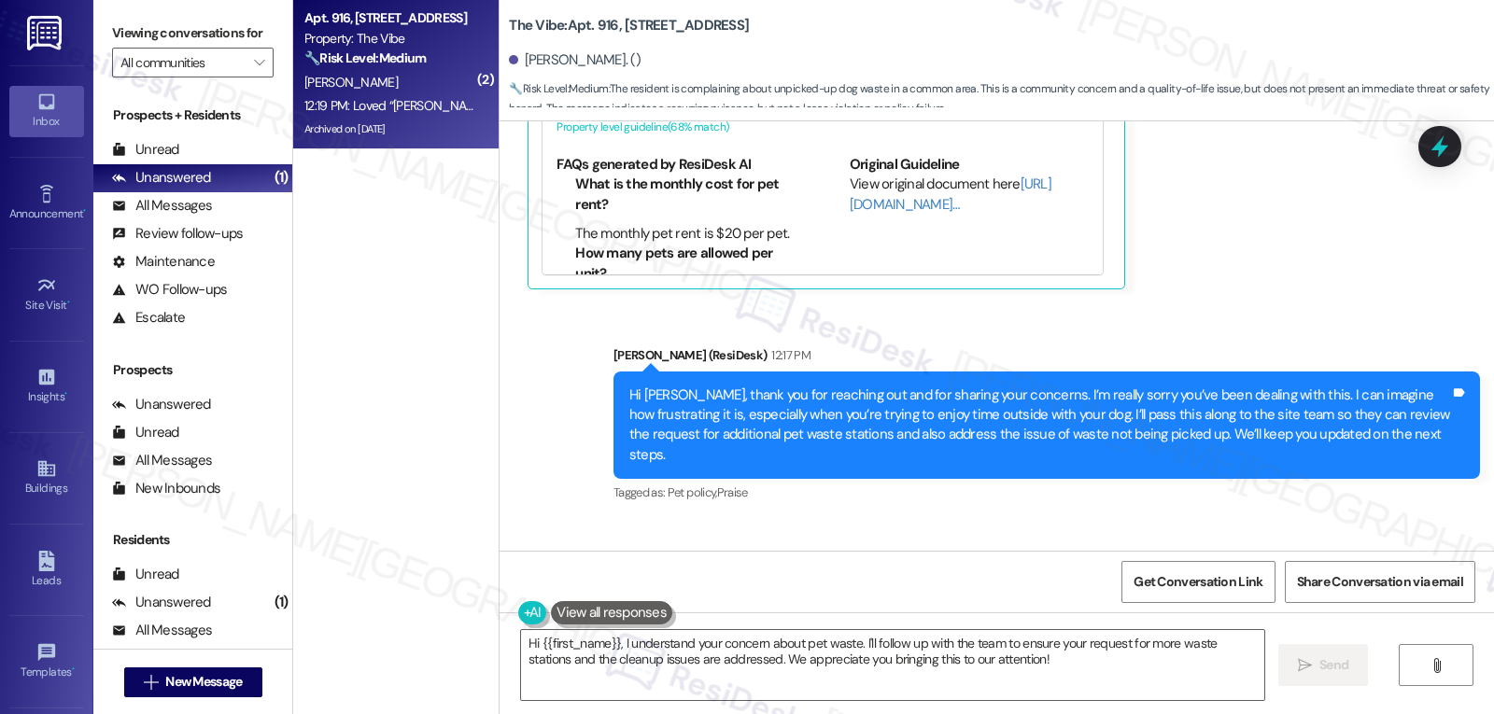
click at [528, 563] on div "Saby Sanchez 12:18 PM" at bounding box center [596, 576] width 137 height 26
copy div "Saby"
click at [714, 680] on textarea "Hi {{first_name}}, I understand your concern about pet waste. I'll follow up wi…" at bounding box center [892, 665] width 743 height 70
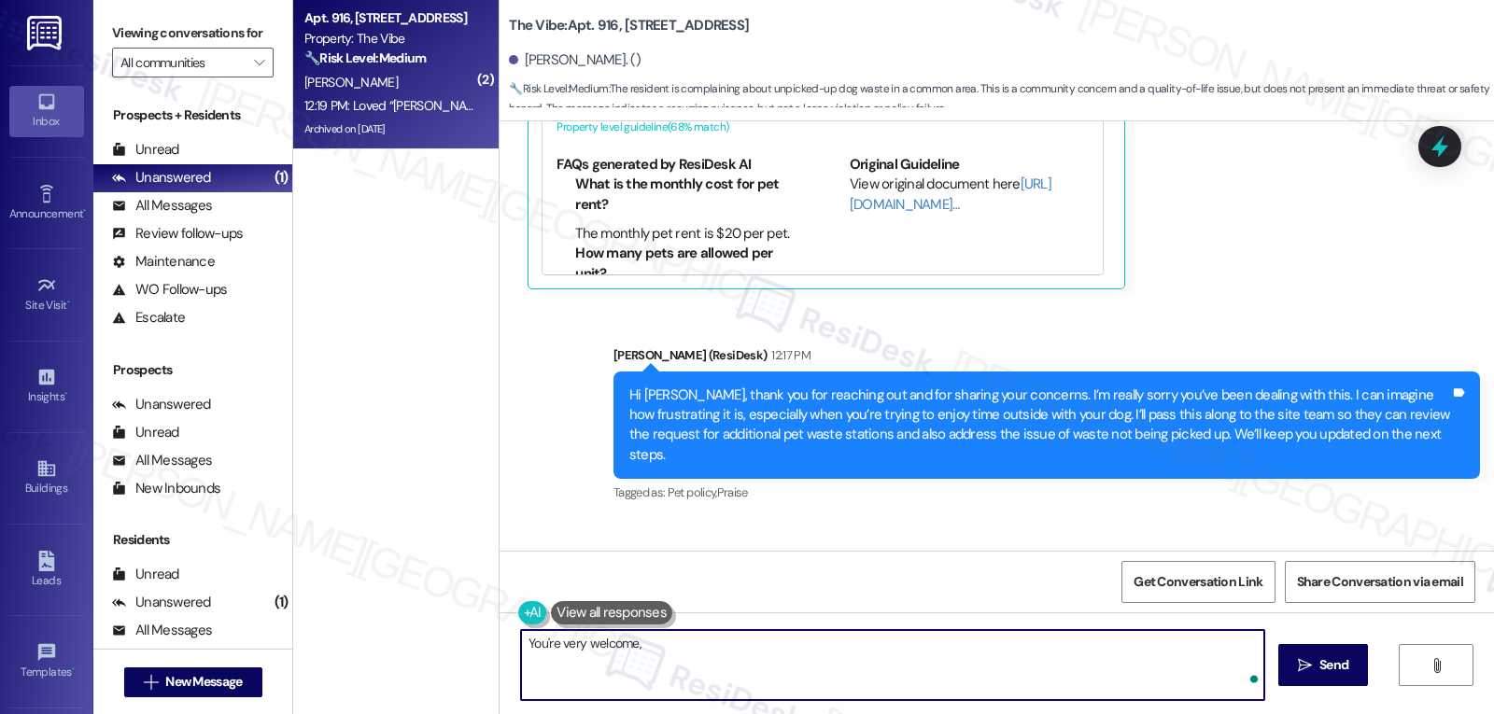
paste textarea "Saby"
type textarea "You're very welcome, Saby!"
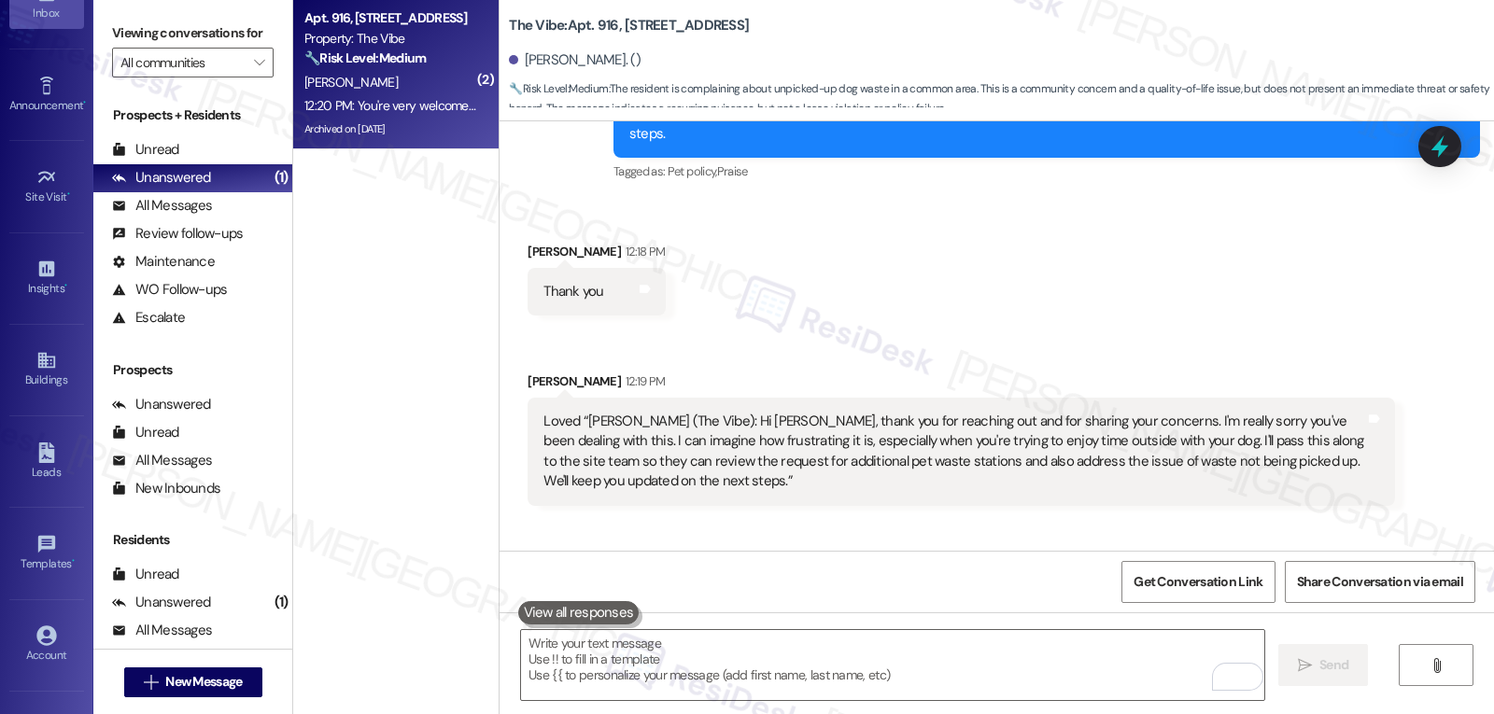
scroll to position [177, 0]
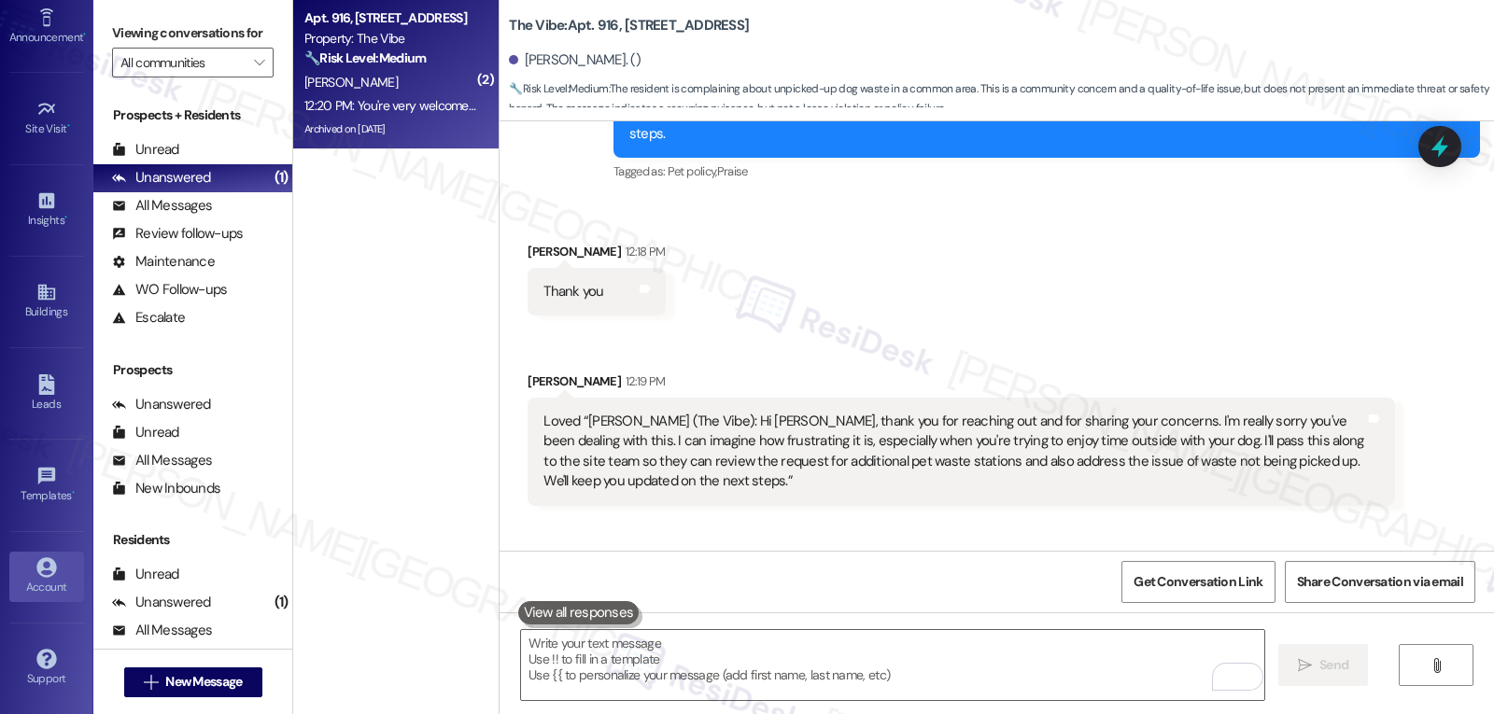
click at [42, 589] on div "Account" at bounding box center [46, 587] width 93 height 19
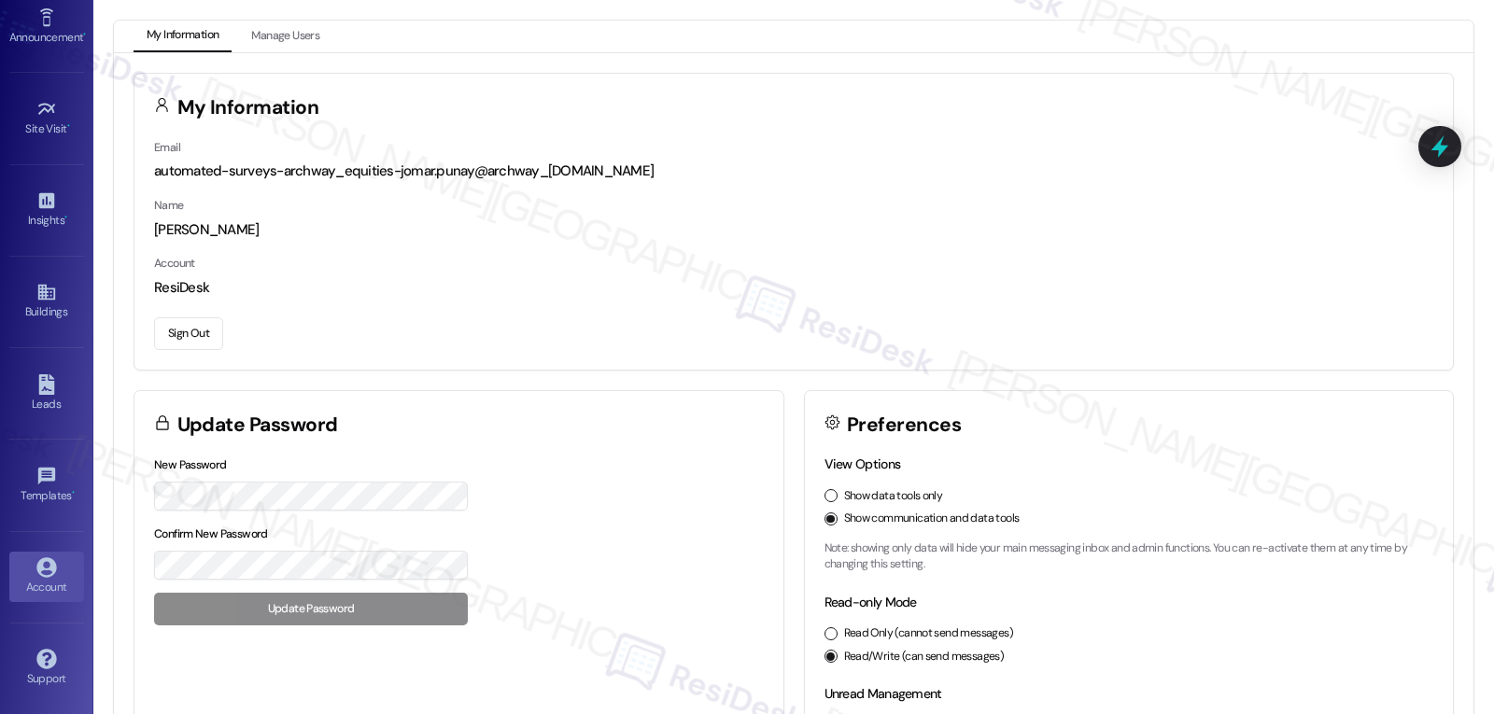
click at [204, 329] on button "Sign Out" at bounding box center [188, 334] width 69 height 33
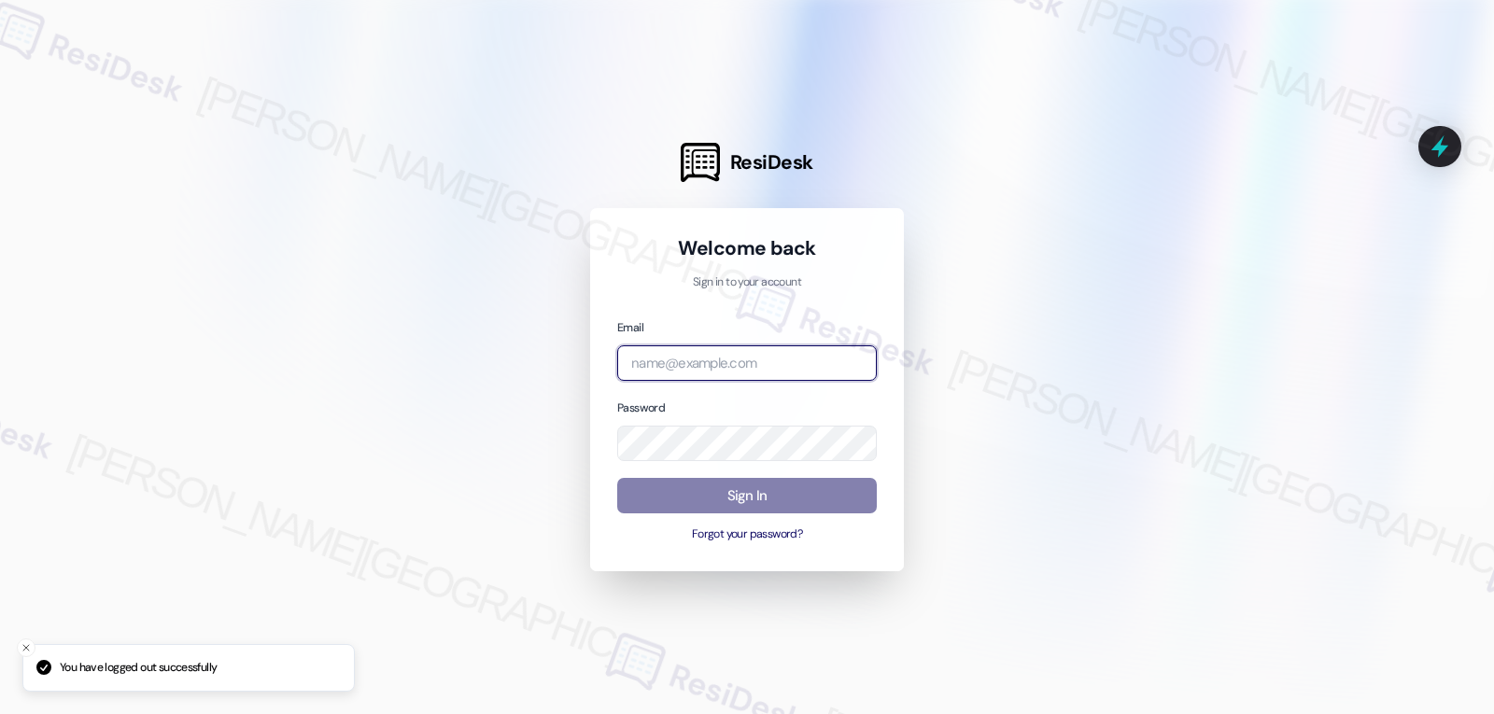
click at [704, 367] on input "email" at bounding box center [747, 364] width 260 height 36
click at [784, 373] on input "email" at bounding box center [747, 364] width 260 height 36
paste input "automated-surveys-birchstone_residential-jomar.punay@birchstone_residential.com"
type input "automated-surveys-birchstone_residential-jomar.punay@birchstone_residential.com"
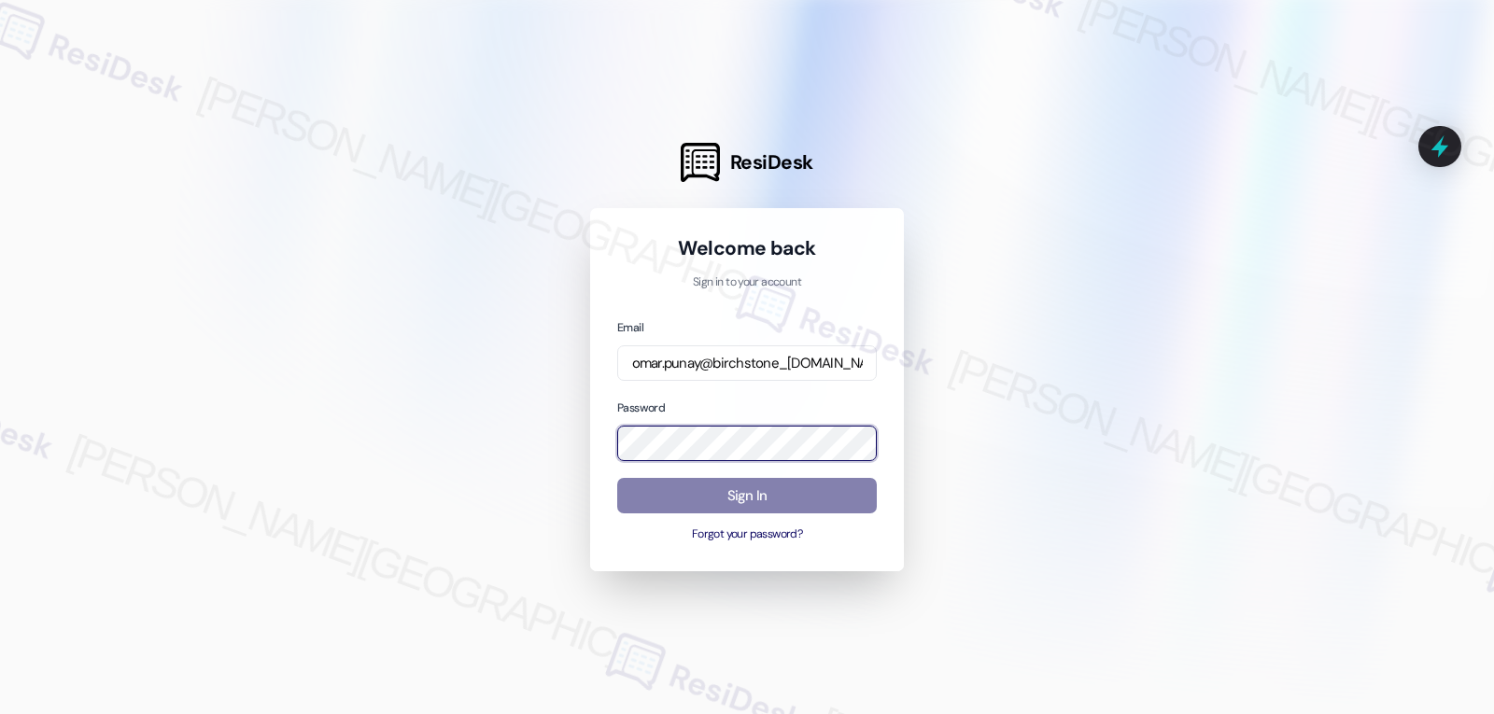
scroll to position [0, 0]
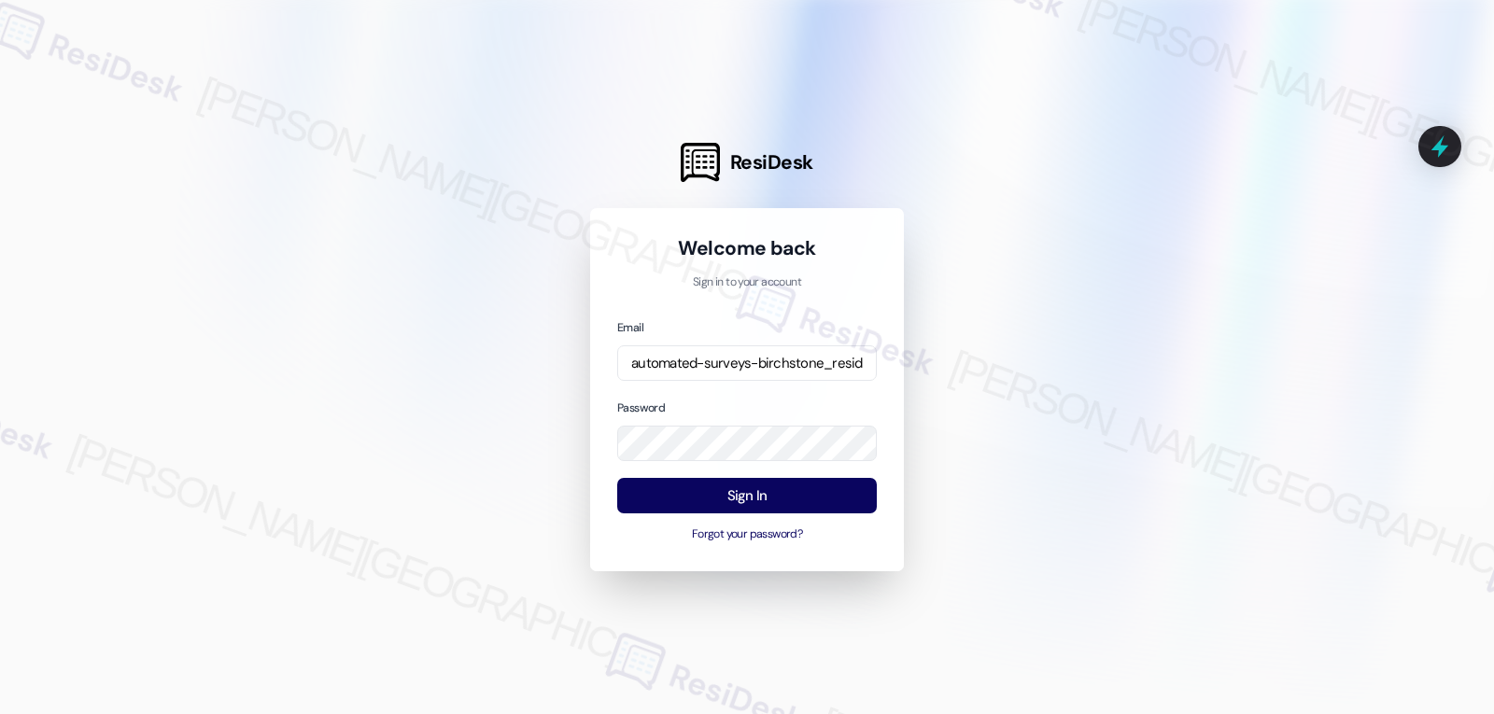
click at [773, 406] on div "Password" at bounding box center [747, 430] width 260 height 64
click at [789, 487] on button "Sign In" at bounding box center [747, 496] width 260 height 36
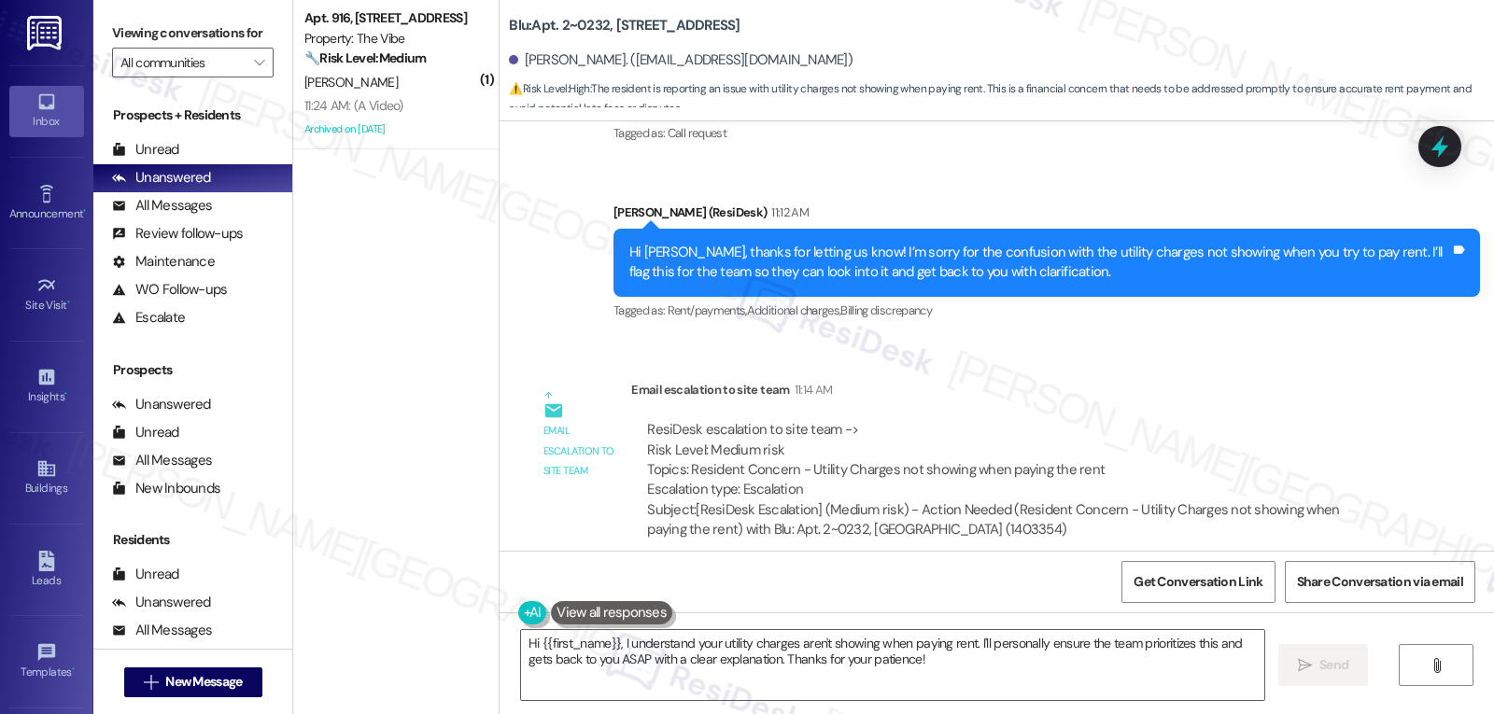
scroll to position [1674, 0]
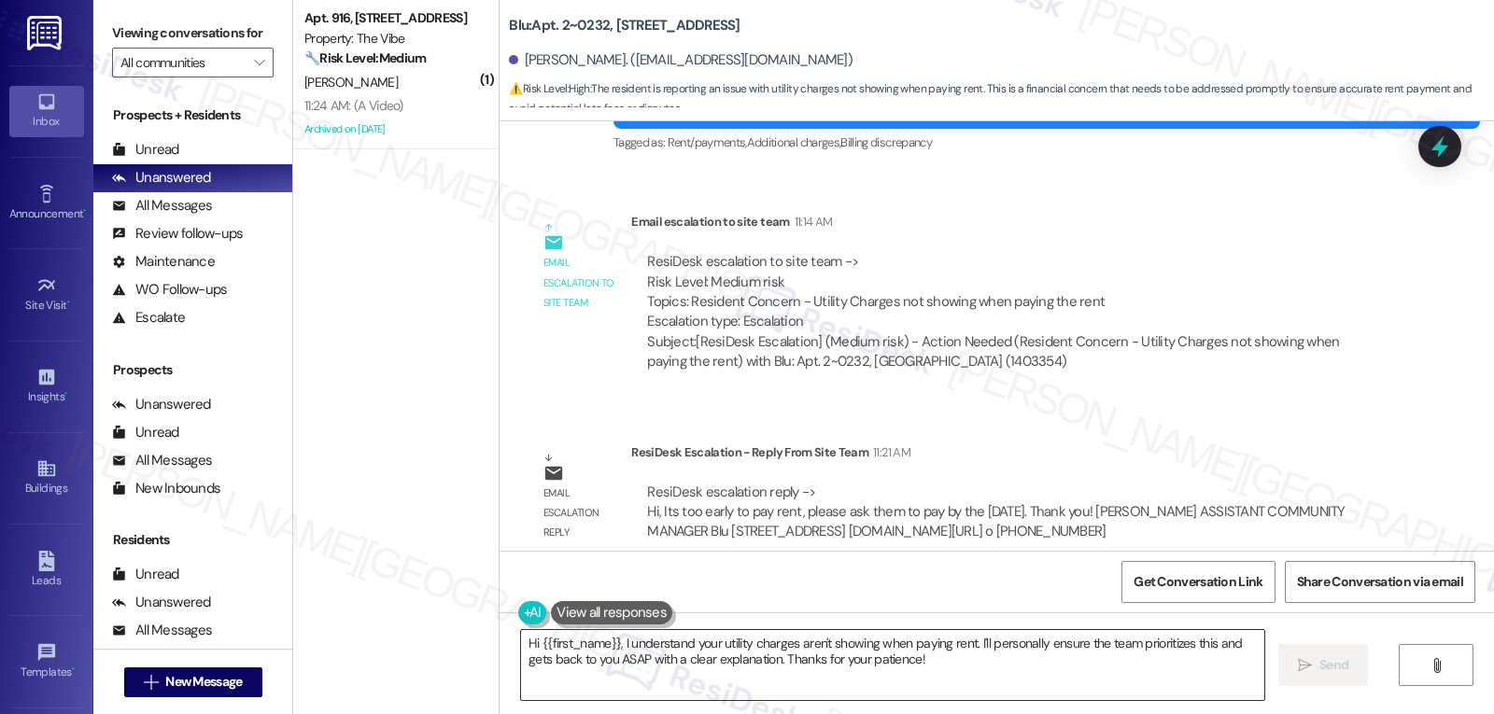
click at [717, 677] on textarea "Hi {{first_name}}, I understand your utility charges aren't showing when paying…" at bounding box center [892, 665] width 743 height 70
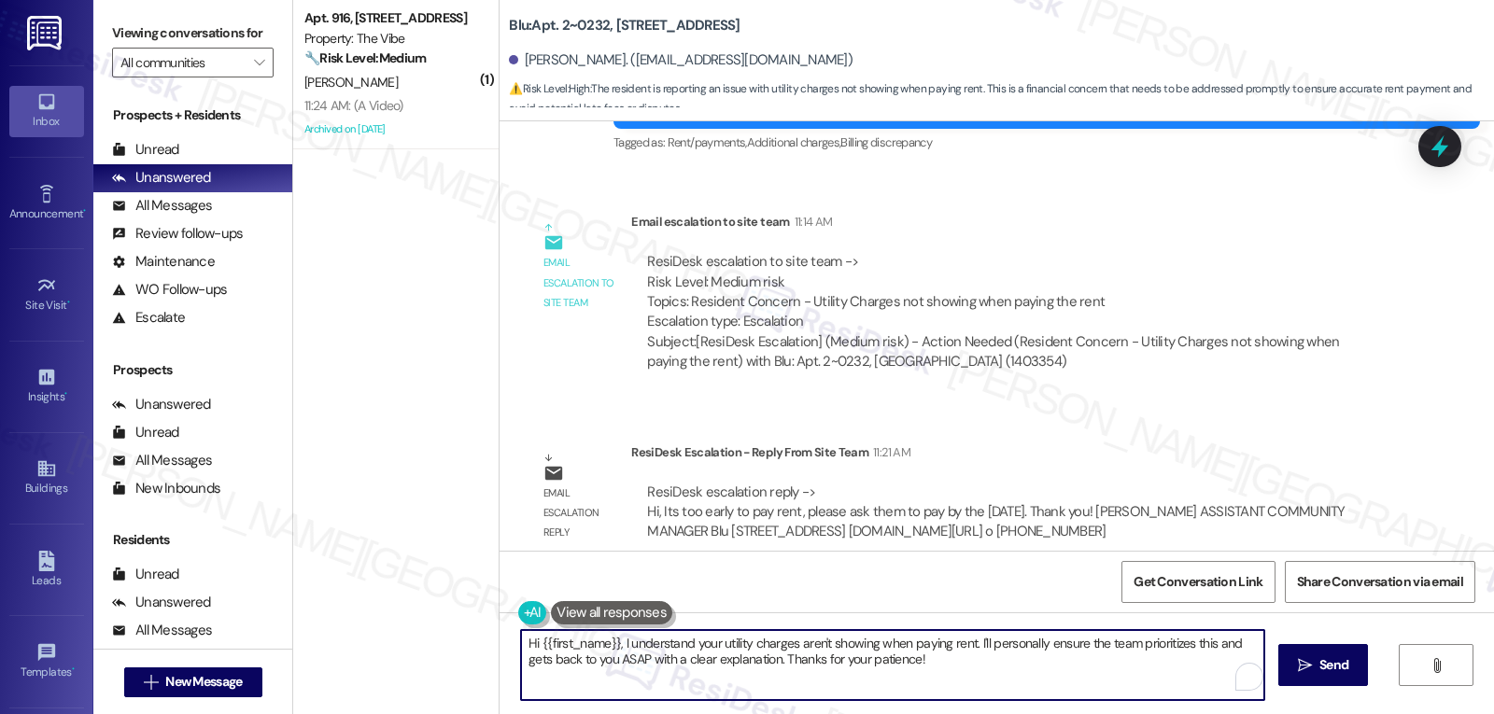
drag, startPoint x: 713, startPoint y: 677, endPoint x: 710, endPoint y: 686, distance: 9.8
click at [710, 686] on textarea "Hi {{first_name}}, I understand your utility charges aren't showing when paying…" at bounding box center [892, 665] width 743 height 70
click at [708, 684] on textarea "Hi {{first_name}}, I understand your utility charges aren't showing when paying…" at bounding box center [892, 665] width 743 height 70
click at [630, 662] on textarea "Hi {{first_name}}, I understand your utility charges aren't showing when paying…" at bounding box center [892, 665] width 743 height 70
drag, startPoint x: 611, startPoint y: 648, endPoint x: 1493, endPoint y: 758, distance: 889.4
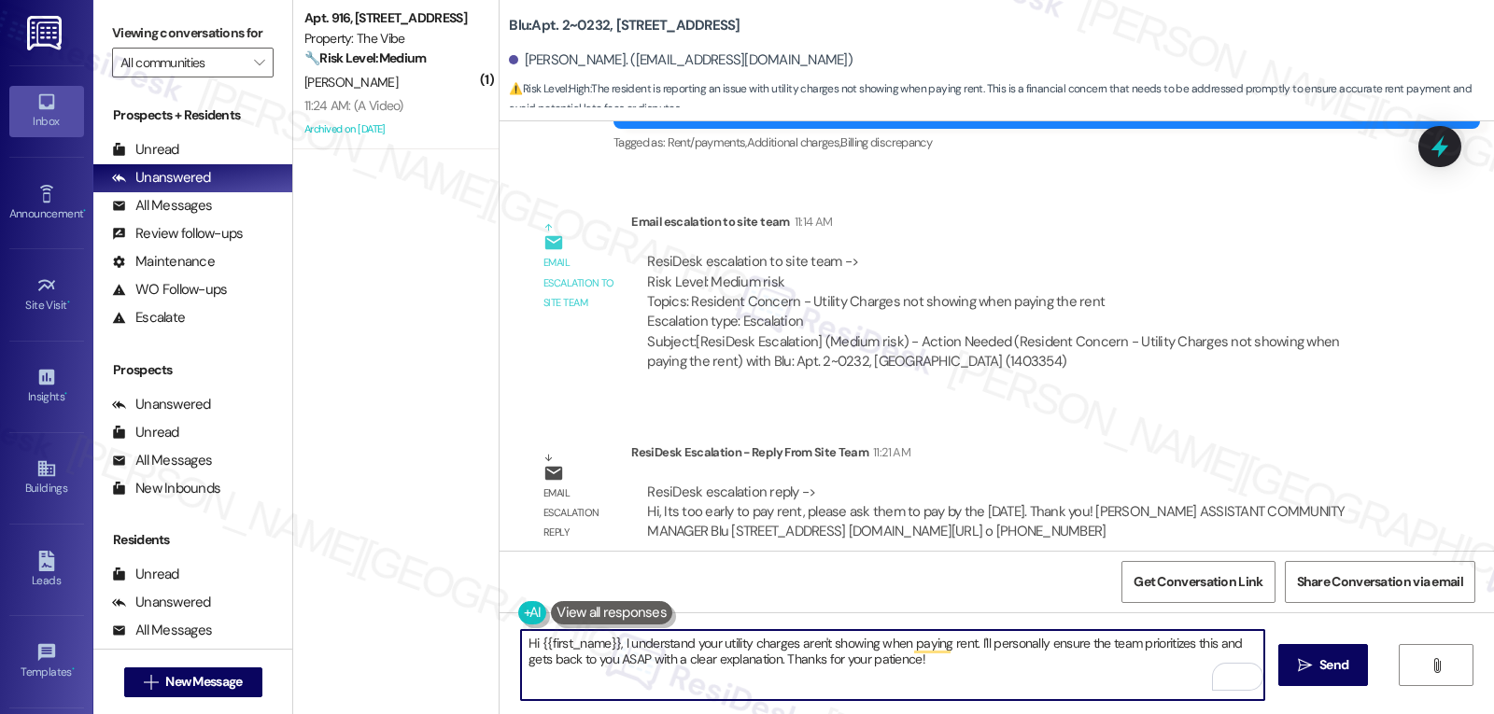
click at [1493, 713] on html "Inbox Go to Inbox Announcement • Send A Text Announcement Site Visit • Go to Si…" at bounding box center [747, 357] width 1494 height 714
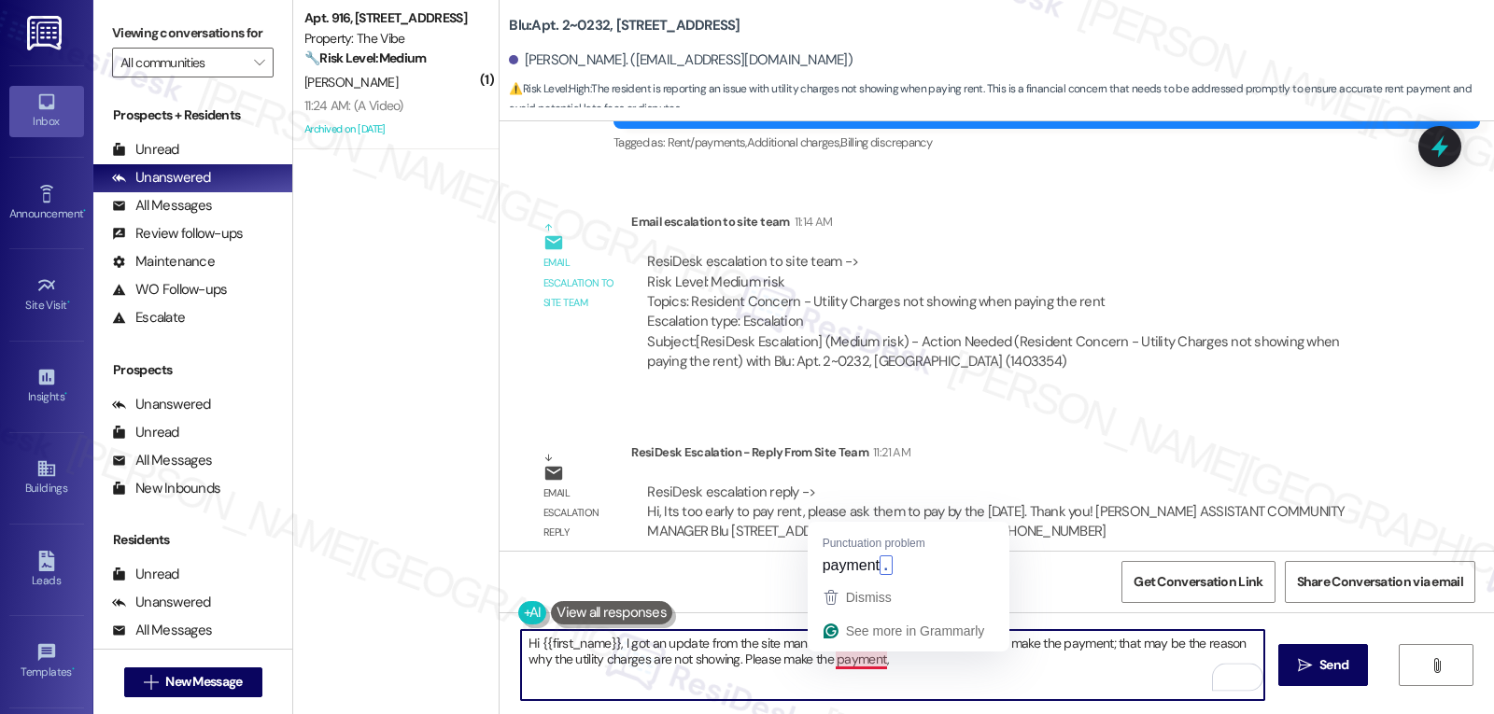
click at [824, 657] on textarea "Hi {{first_name}}, I got an update from the site management team. It may be too…" at bounding box center [892, 665] width 743 height 70
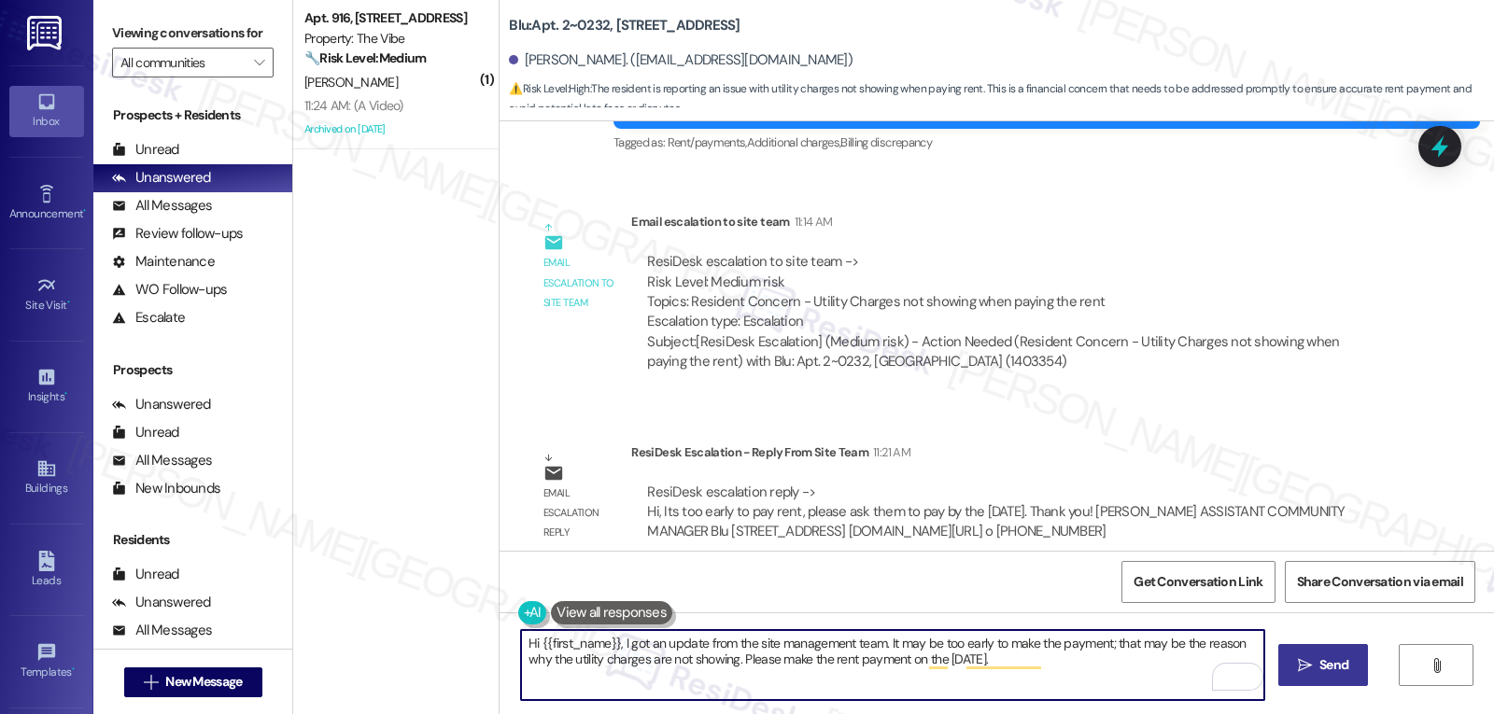
type textarea "Hi {{first_name}}, I got an update from the site management team. It may be too…"
click at [1304, 672] on icon "" at bounding box center [1305, 665] width 14 height 15
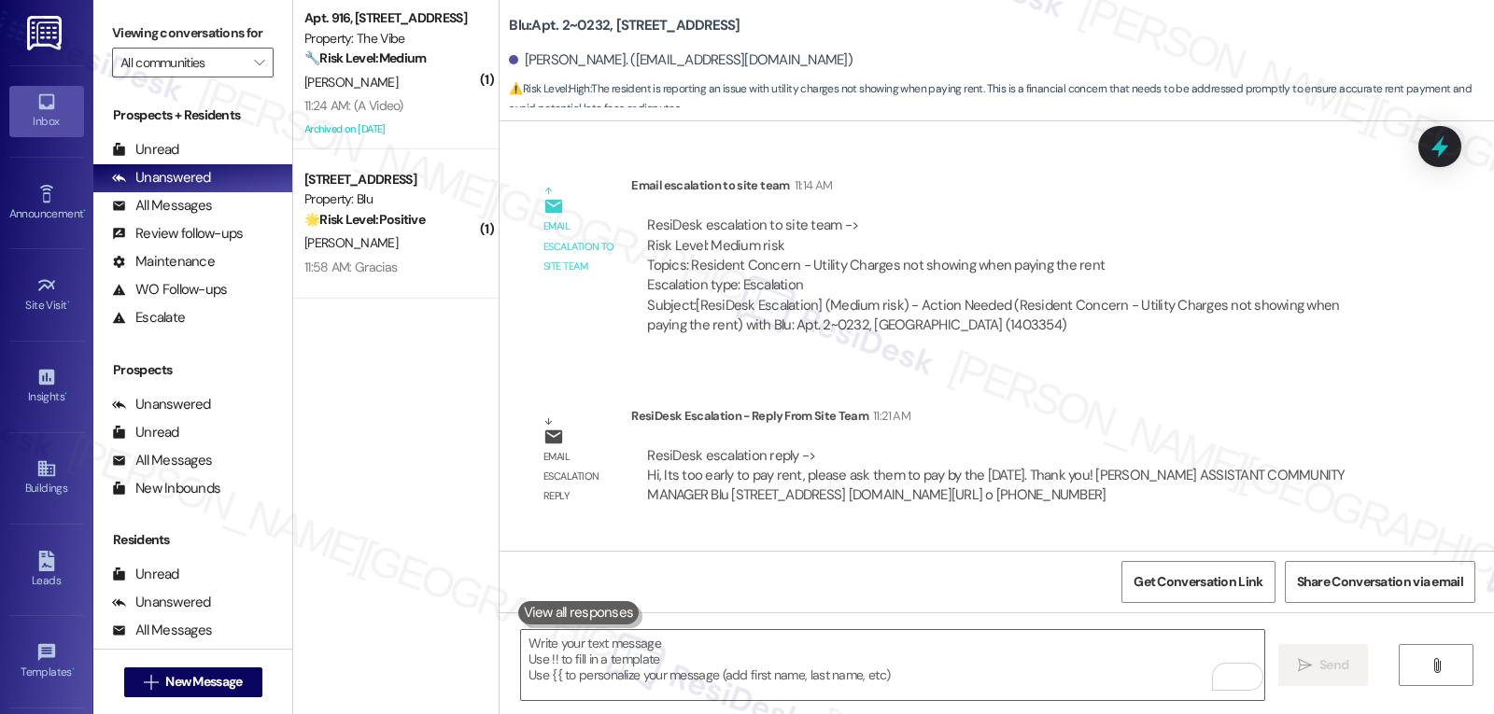
scroll to position [1825, 0]
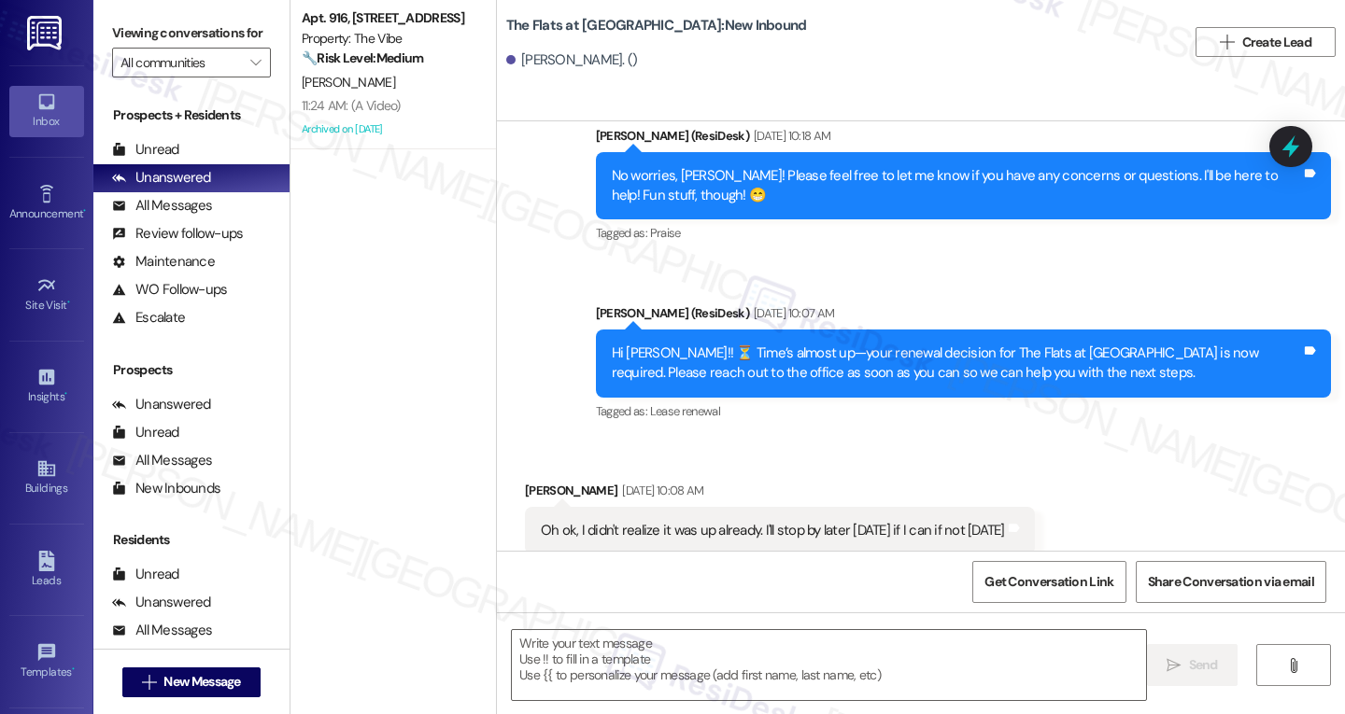
scroll to position [24479, 0]
